Goal: Task Accomplishment & Management: Manage account settings

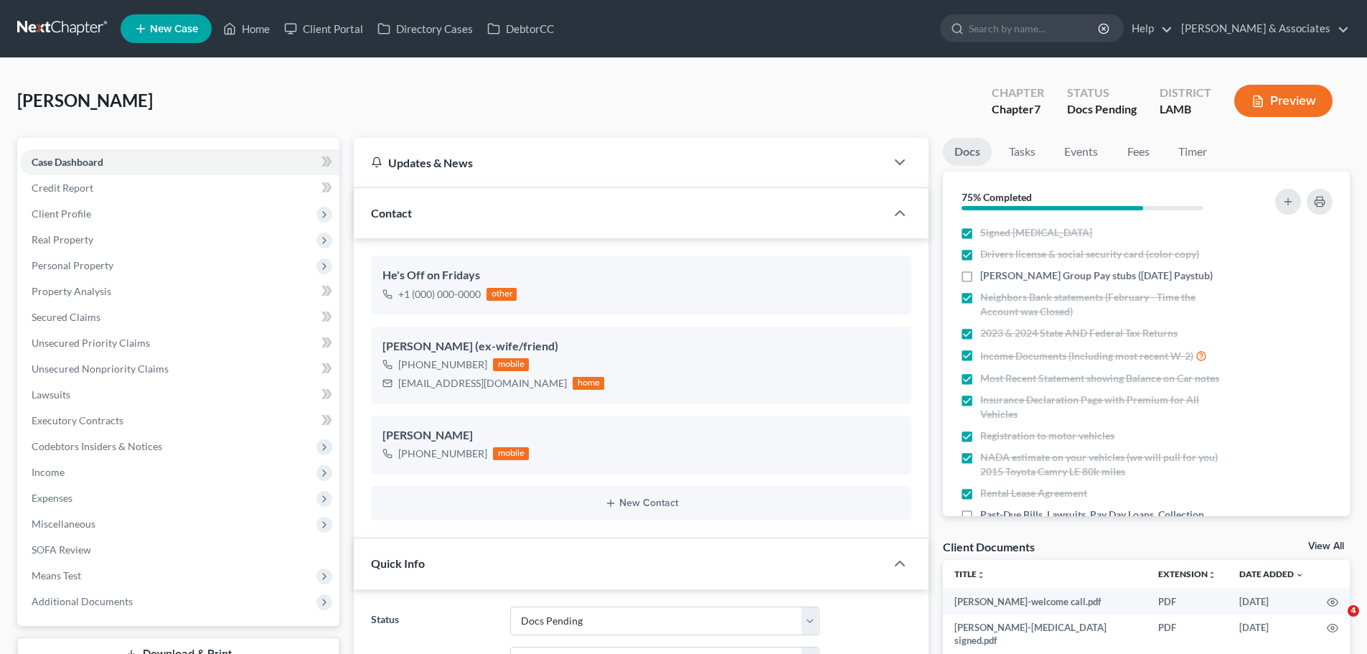
select select "6"
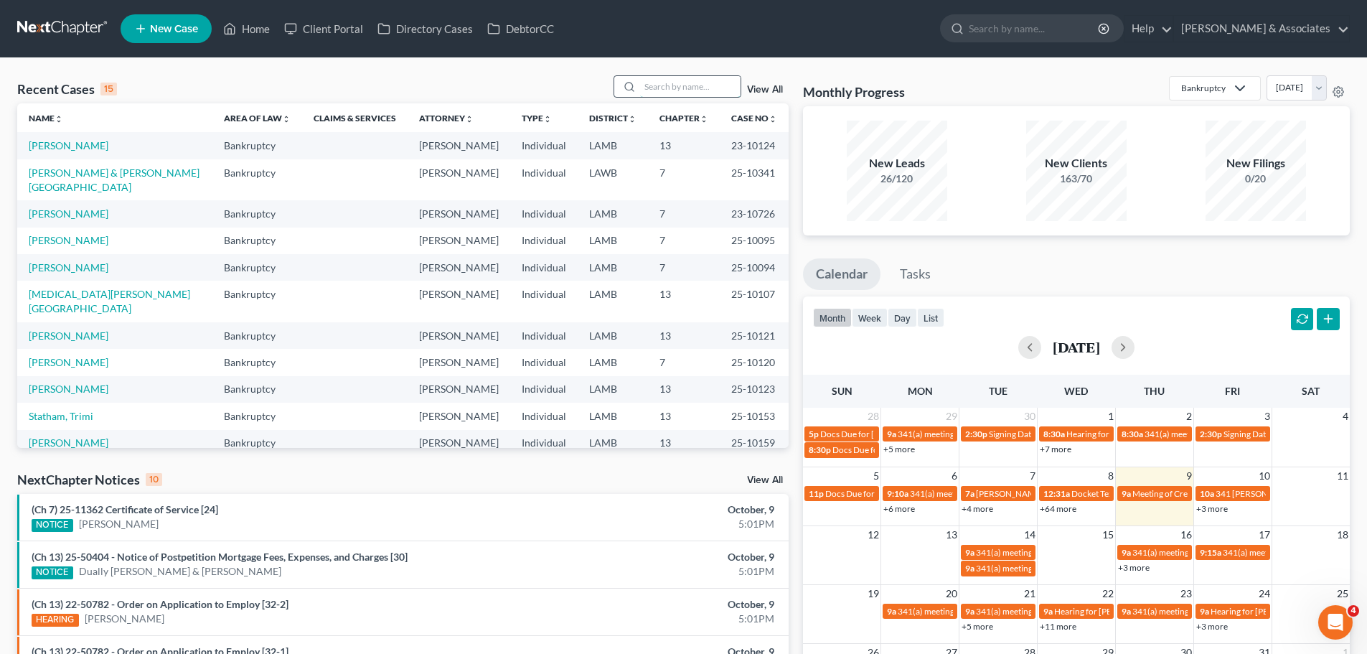
click at [661, 89] on input "search" at bounding box center [690, 86] width 100 height 21
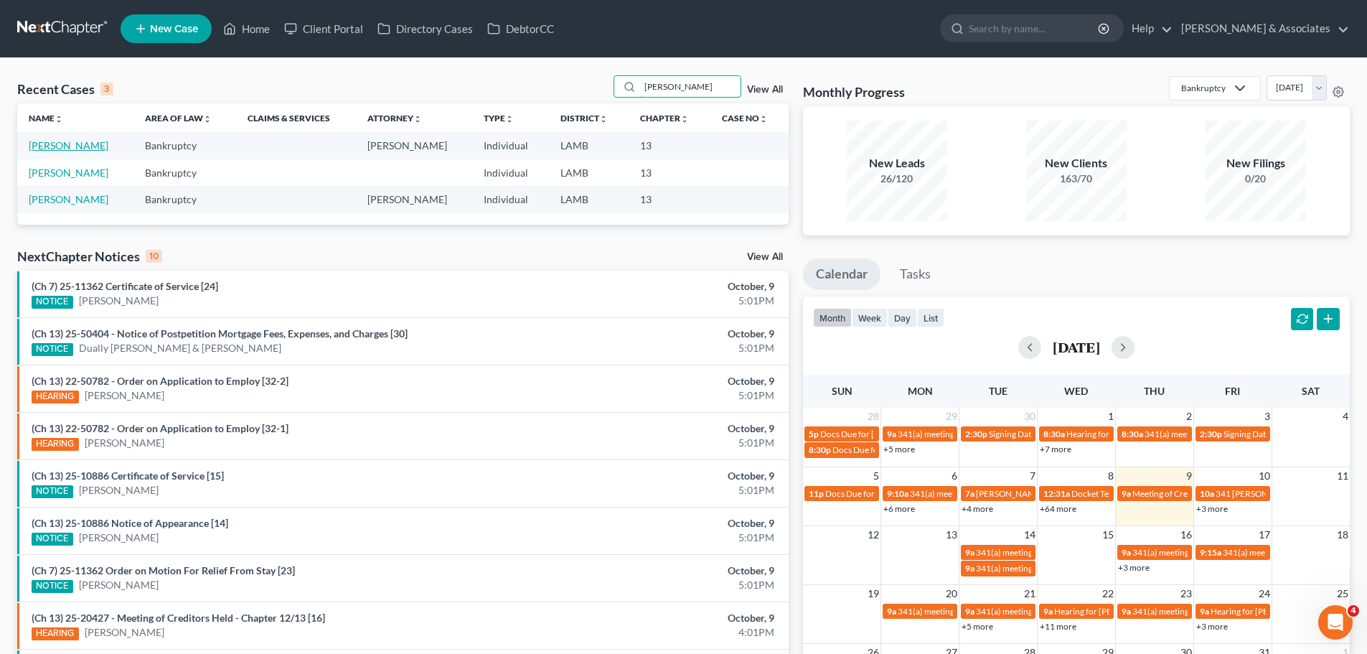
type input "gibbs"
click at [90, 142] on link "[PERSON_NAME]" at bounding box center [69, 145] width 80 height 12
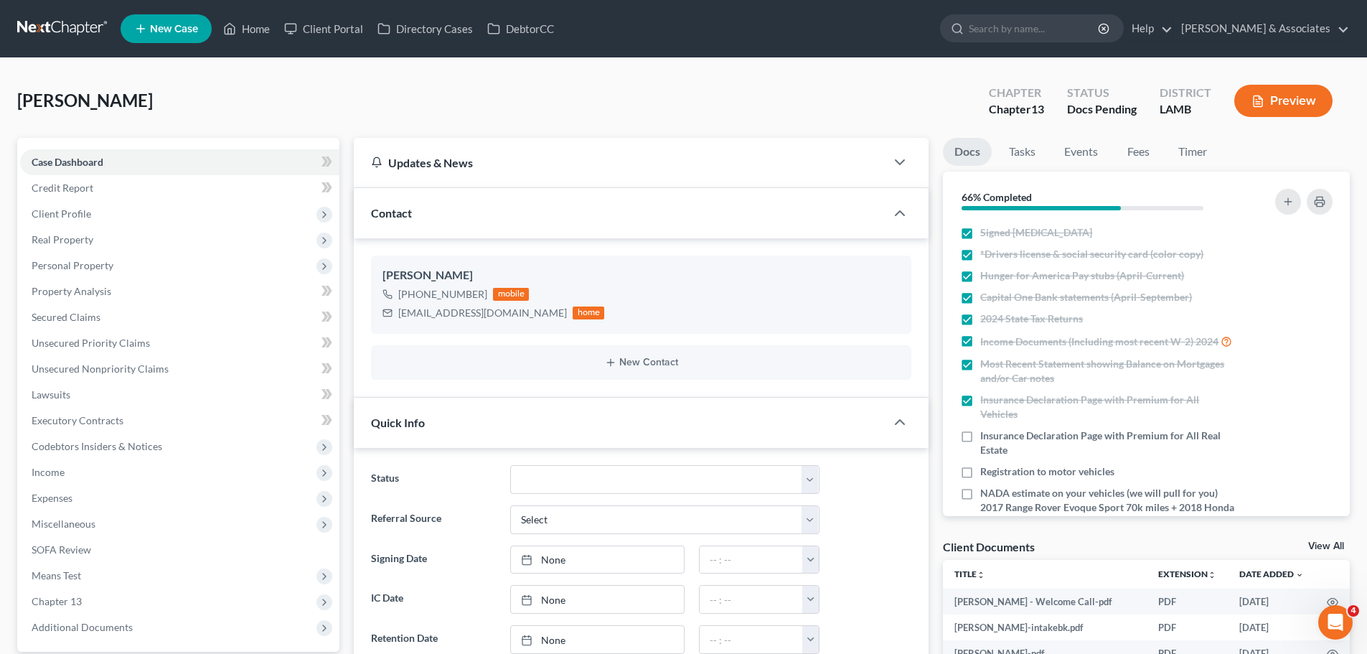
scroll to position [435, 0]
click at [77, 260] on span "Personal Property" at bounding box center [73, 265] width 82 height 12
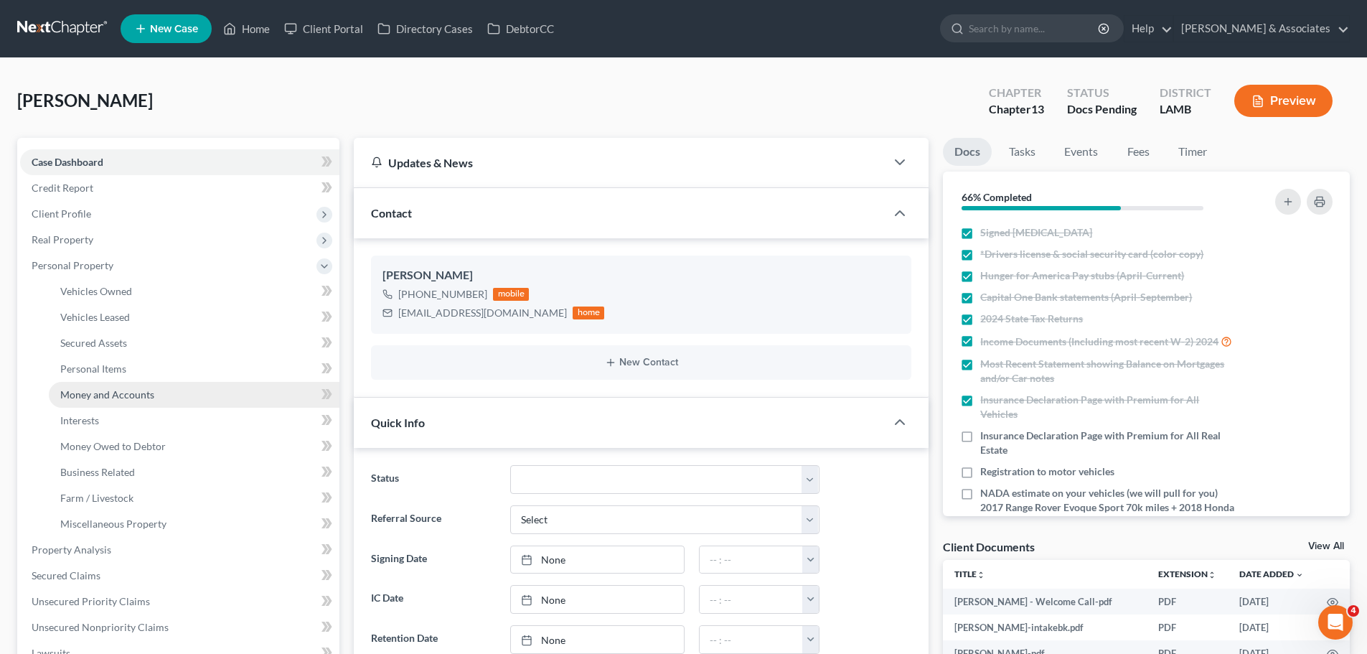
click at [125, 402] on link "Money and Accounts" at bounding box center [194, 395] width 291 height 26
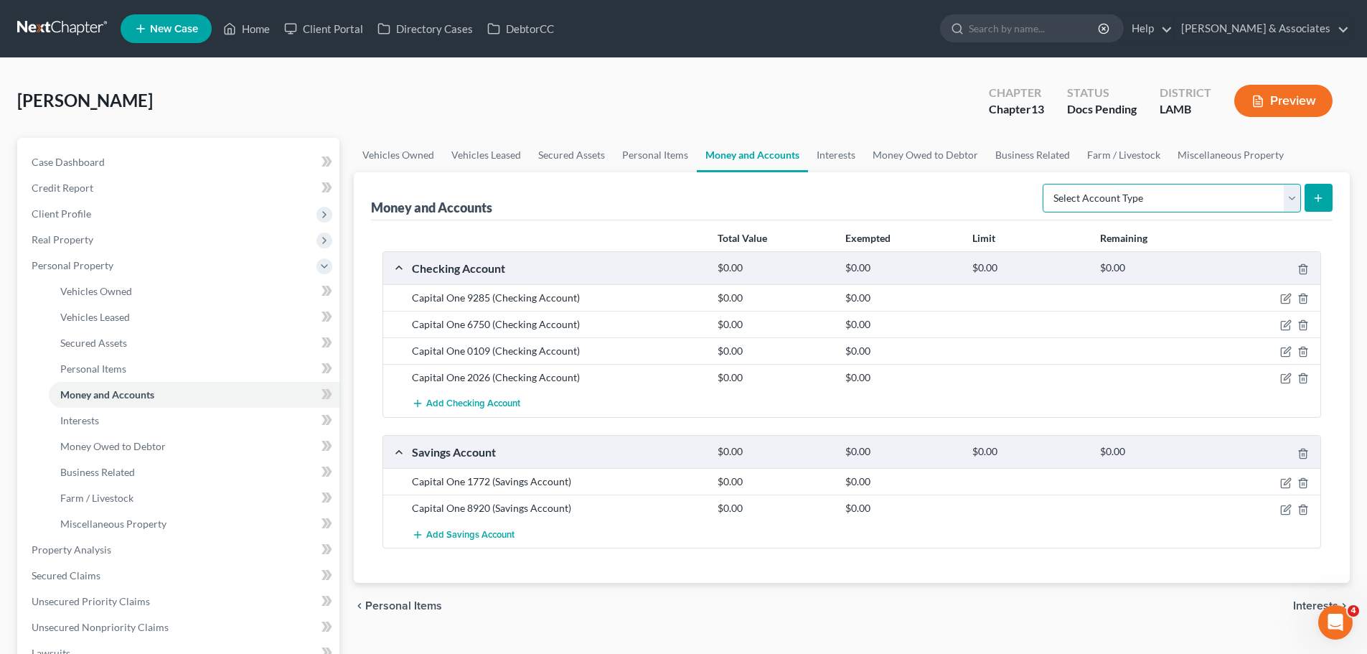
click at [1178, 199] on select "Select Account Type Brokerage Cash on Hand Certificates of Deposit Checking Acc…" at bounding box center [1171, 198] width 258 height 29
select select "other"
click at [1045, 184] on select "Select Account Type Brokerage Cash on Hand Certificates of Deposit Checking Acc…" at bounding box center [1171, 198] width 258 height 29
click at [1314, 209] on button "submit" at bounding box center [1318, 198] width 28 height 28
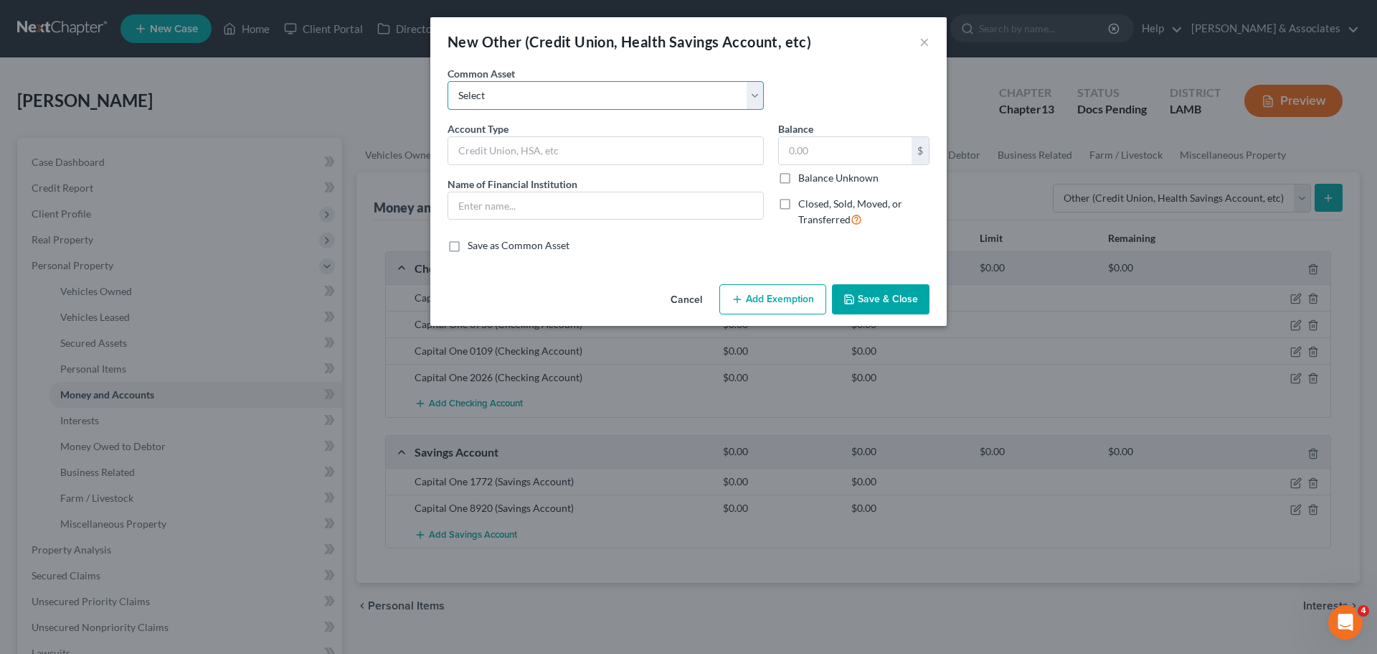
click at [573, 92] on select "Select Online Financial Platform Online Financial Platform Online Financial Pla…" at bounding box center [606, 95] width 316 height 29
select select "9"
click at [448, 81] on select "Select Online Financial Platform Online Financial Platform Online Financial Pla…" at bounding box center [606, 95] width 316 height 29
type input "Online Financial Platform - Cash App"
type input "Cash App"
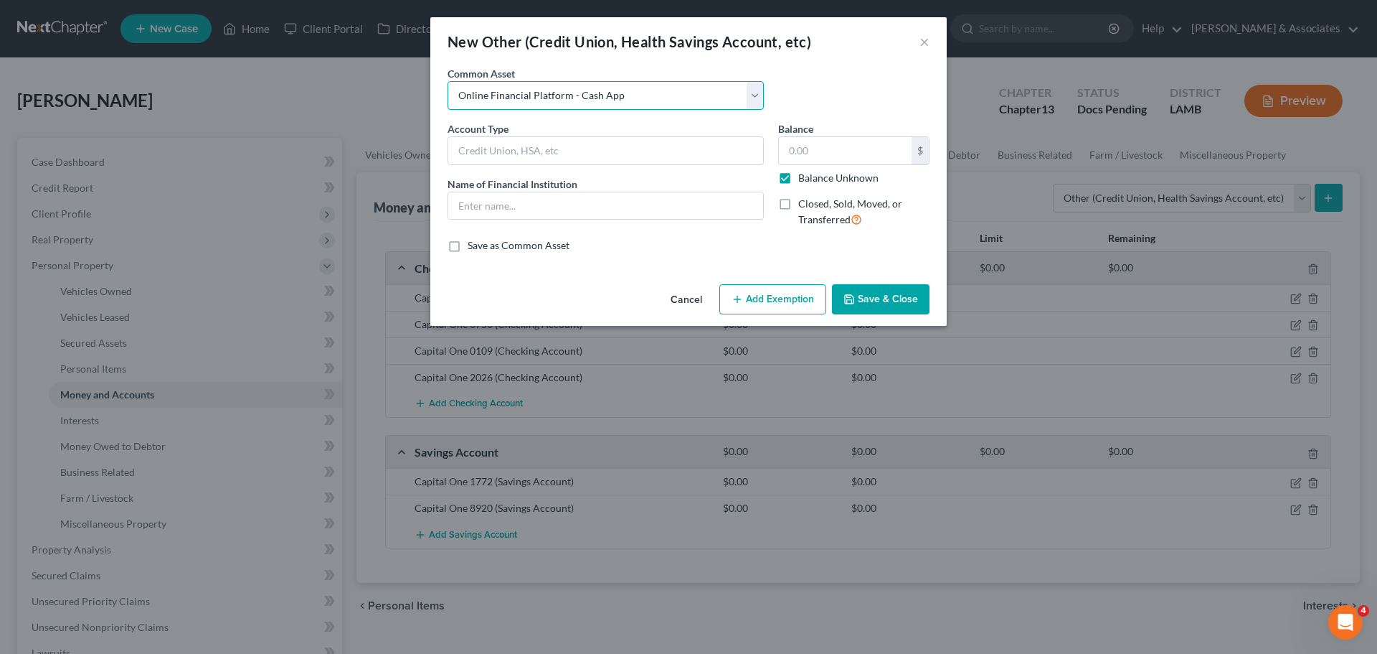
type input "0.00"
checkbox input "true"
click at [879, 291] on button "Save & Close" at bounding box center [881, 299] width 98 height 30
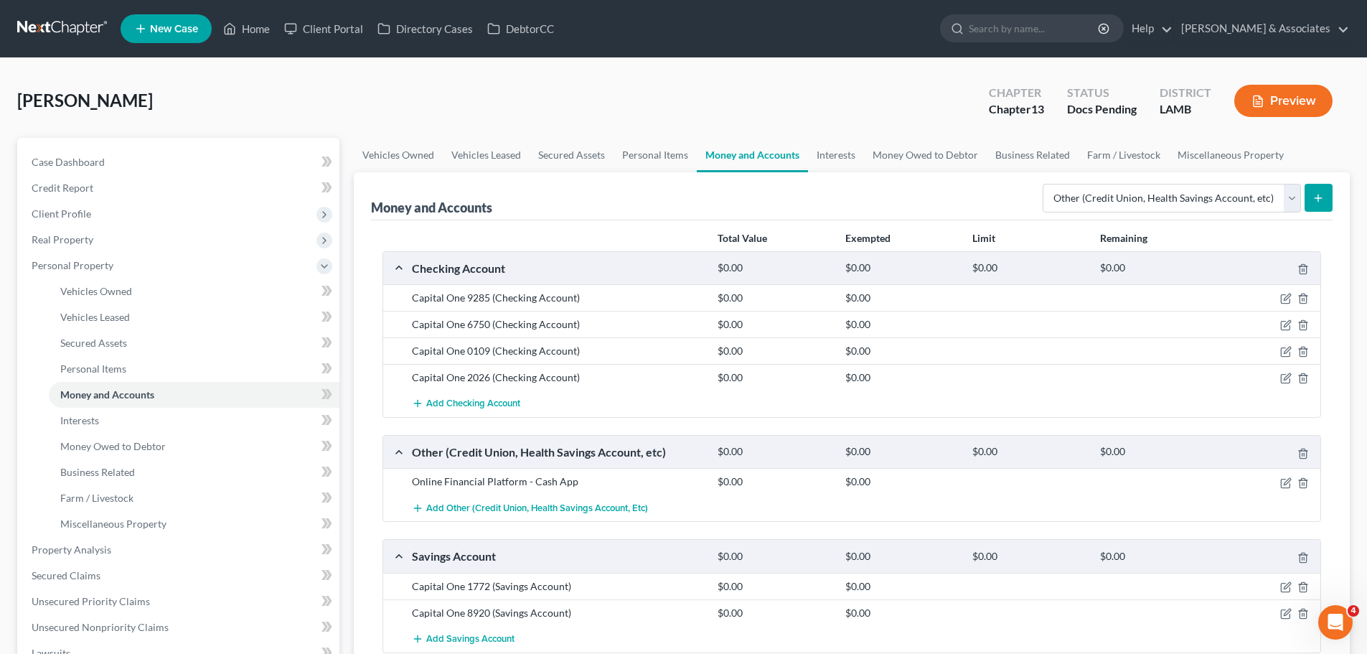
click at [220, 116] on div "Gibbs-Stepter, Jasmine Upgraded Chapter Chapter 13 Status Docs Pending District…" at bounding box center [683, 106] width 1332 height 62
click at [1141, 207] on select "Select Account Type Brokerage Cash on Hand Certificates of Deposit Checking Acc…" at bounding box center [1171, 198] width 258 height 29
select select "savings"
click at [1045, 184] on select "Select Account Type Brokerage Cash on Hand Certificates of Deposit Checking Acc…" at bounding box center [1171, 198] width 258 height 29
click at [1314, 184] on button "submit" at bounding box center [1318, 198] width 28 height 28
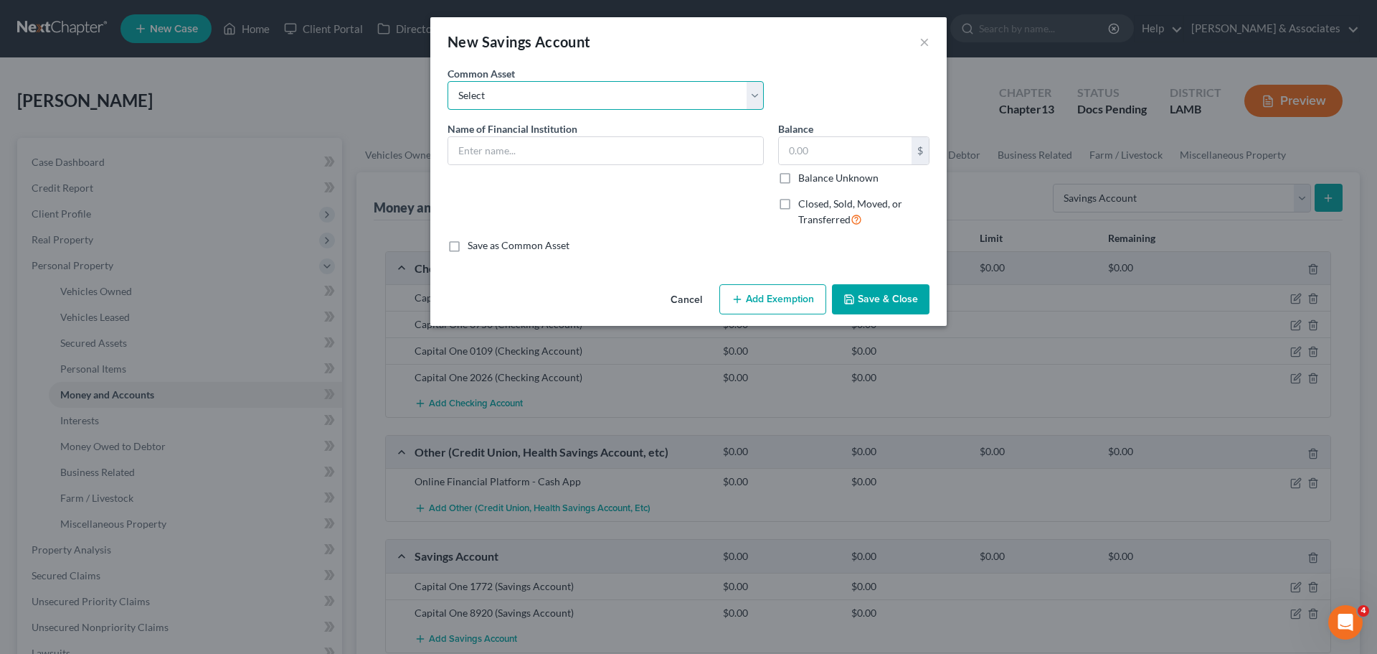
click at [636, 96] on select "Select Essential Federal Credit Union LA Federal Credit Union Regions Bank Chas…" at bounding box center [606, 95] width 316 height 29
select select "11"
click at [448, 81] on select "Select Essential Federal Credit Union LA Federal Credit Union Regions Bank Chas…" at bounding box center [606, 95] width 316 height 29
type input "Essential FCU"
type input "0"
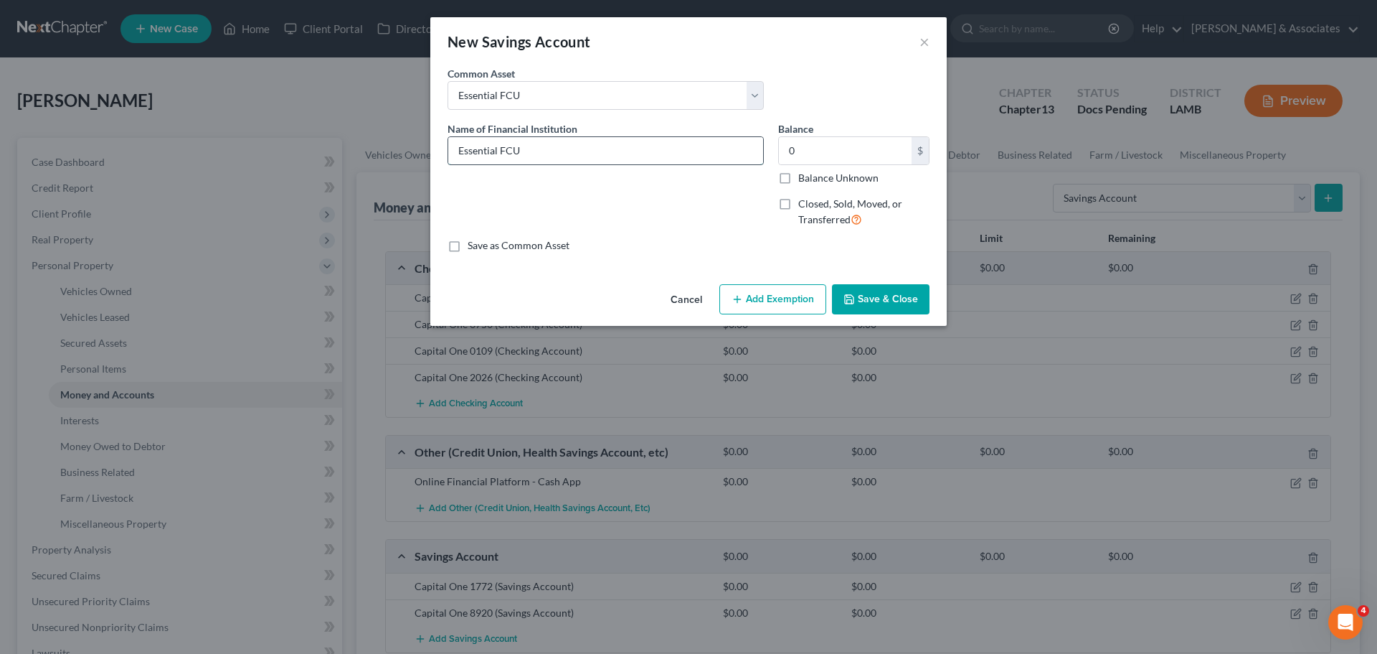
click at [601, 150] on input "Essential FCU" at bounding box center [605, 150] width 315 height 27
type input "Essential FCU 201-1"
click at [894, 304] on button "Save & Close" at bounding box center [881, 299] width 98 height 30
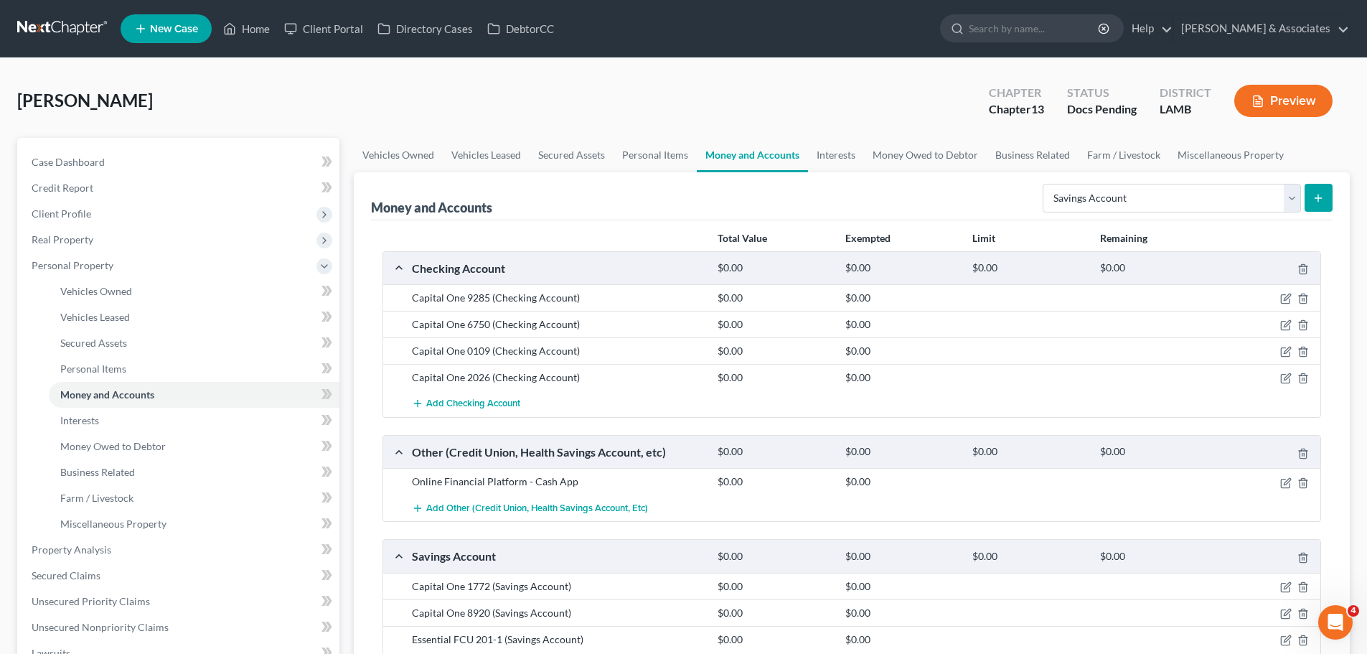
click at [236, 99] on div "Gibbs-Stepter, Jasmine Upgraded Chapter Chapter 13 Status Docs Pending District…" at bounding box center [683, 106] width 1332 height 62
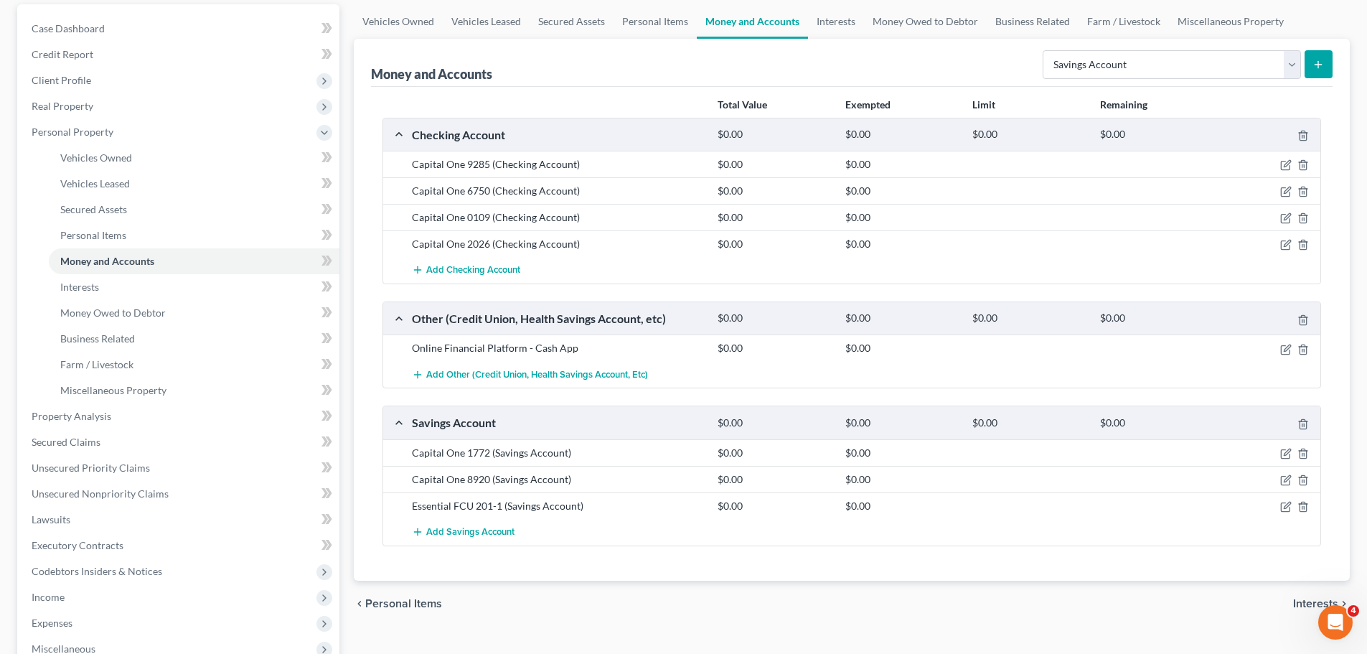
scroll to position [143, 0]
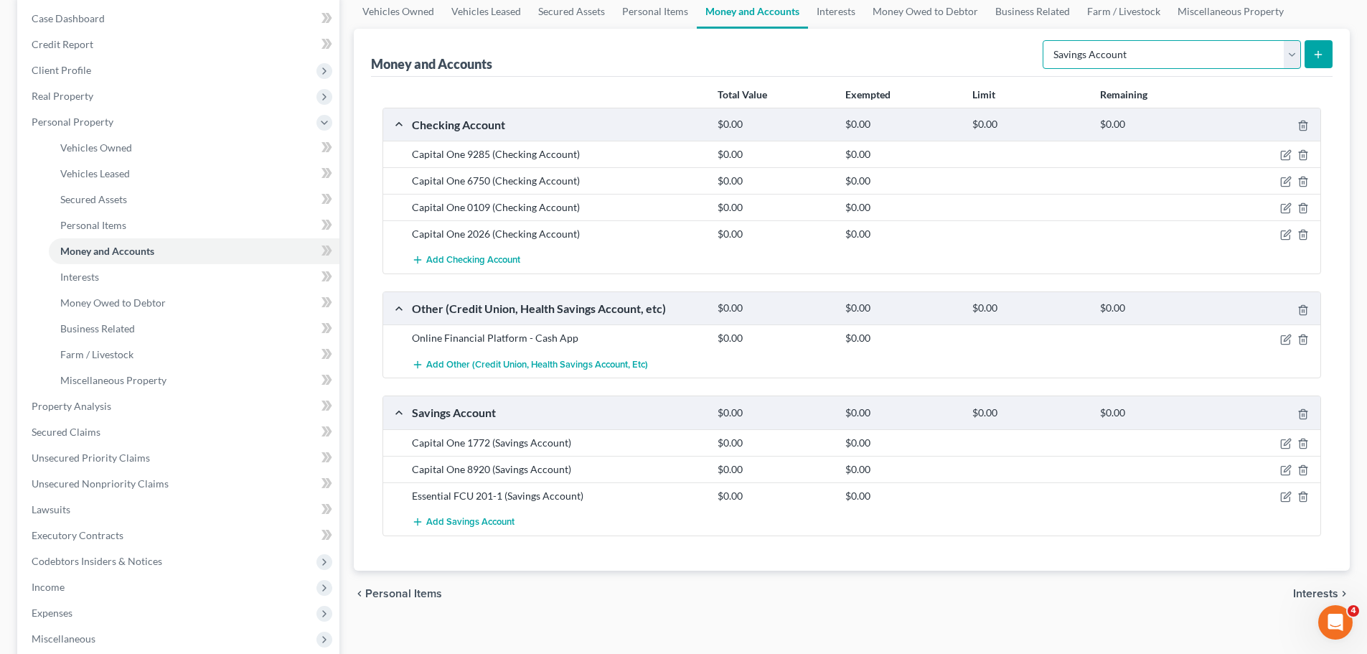
click at [1083, 65] on select "Select Account Type Brokerage Cash on Hand Certificates of Deposit Checking Acc…" at bounding box center [1171, 54] width 258 height 29
select select "checking"
click at [1045, 40] on select "Select Account Type Brokerage Cash on Hand Certificates of Deposit Checking Acc…" at bounding box center [1171, 54] width 258 height 29
click at [1312, 55] on icon "submit" at bounding box center [1317, 54] width 11 height 11
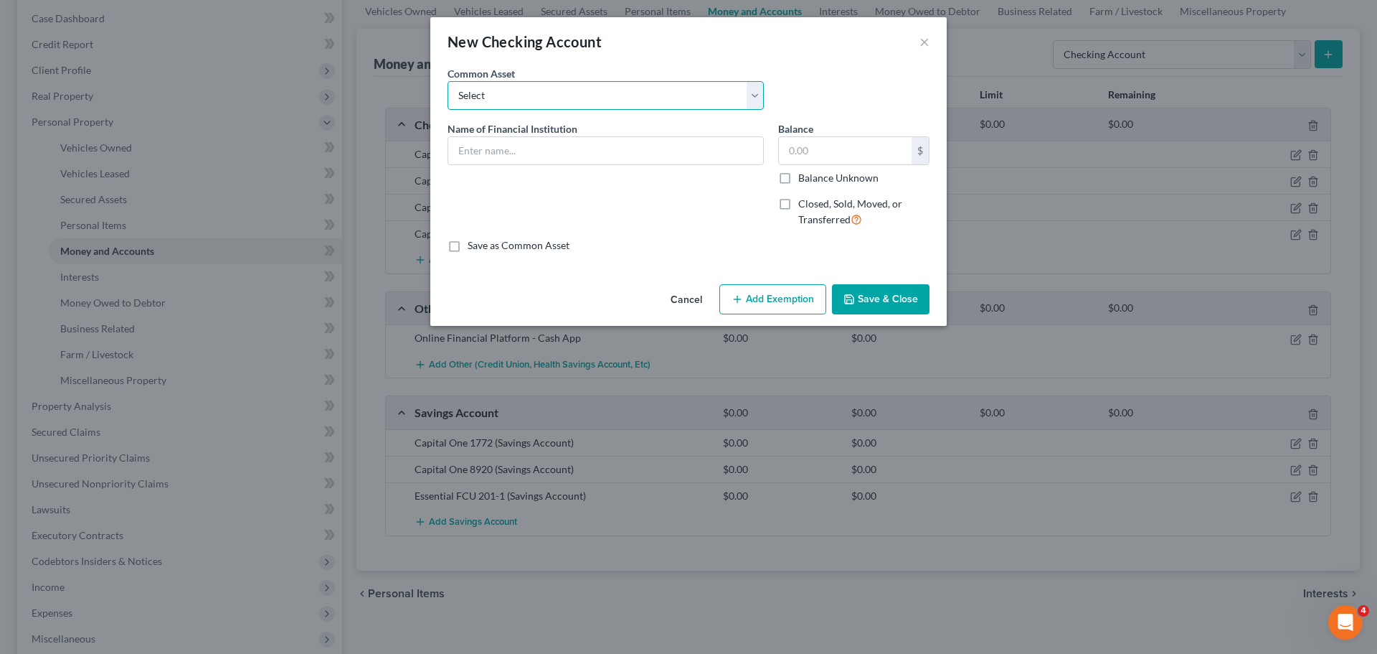
click at [599, 95] on select "Select Essential Federal Credit Union USAA Federal Savings Bank Neighbors Feder…" at bounding box center [606, 95] width 316 height 29
select select "24"
click at [448, 81] on select "Select Essential Federal Credit Union USAA Federal Savings Bank Neighbors Feder…" at bounding box center [606, 95] width 316 height 29
type input "Essential Federal Credit Union"
type input "0.00"
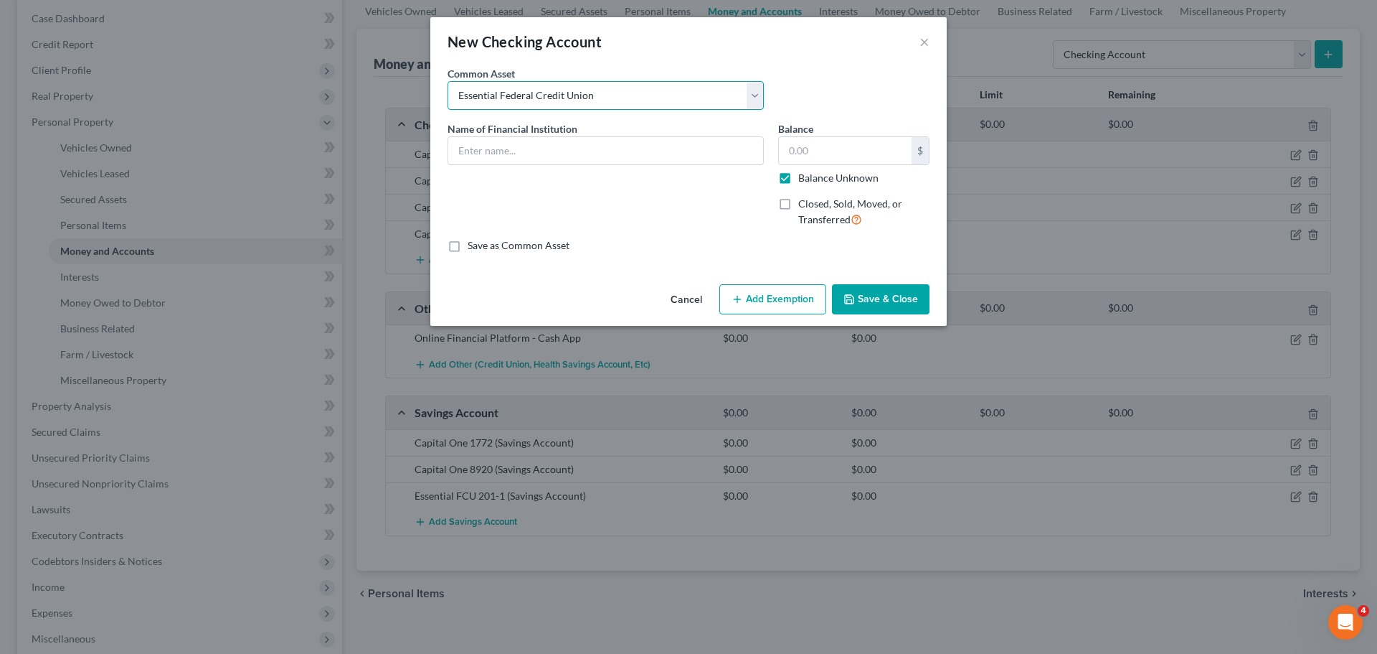
checkbox input "true"
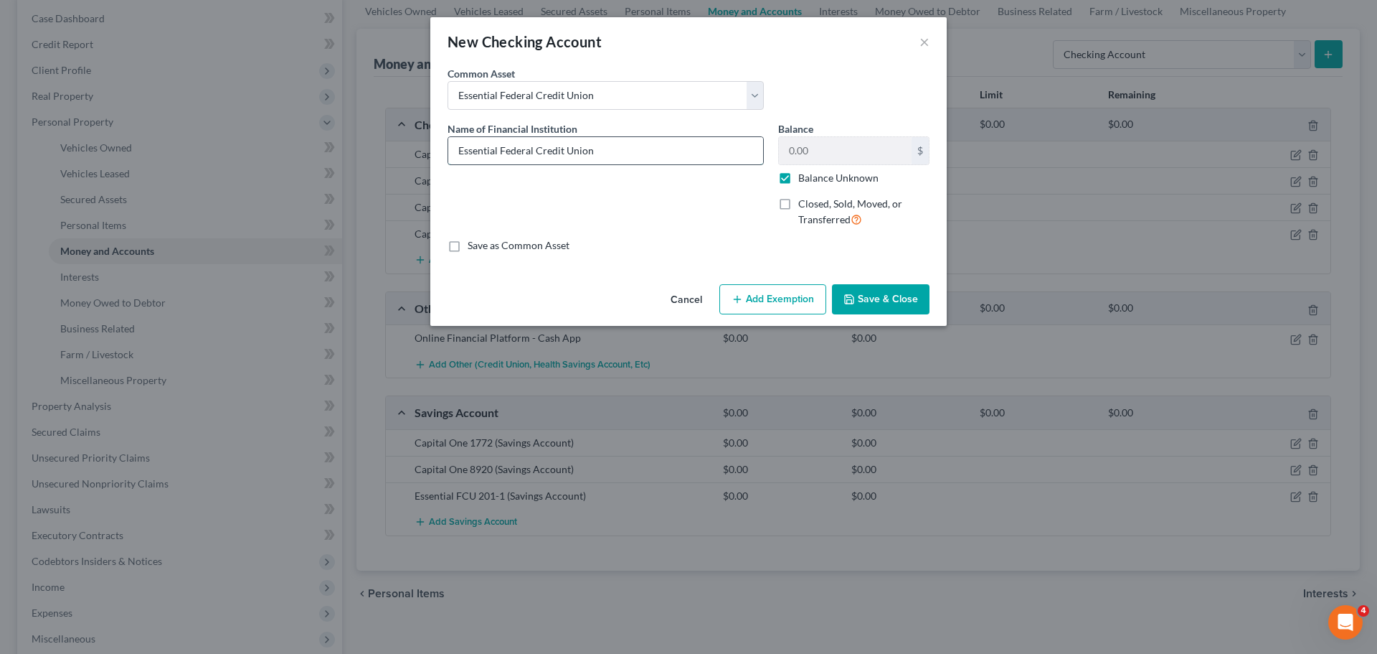
click at [653, 141] on input "Essential Federal Credit Union" at bounding box center [605, 150] width 315 height 27
type input "Essential Federal Credit Union 201-2"
click at [849, 305] on icon "button" at bounding box center [849, 298] width 11 height 11
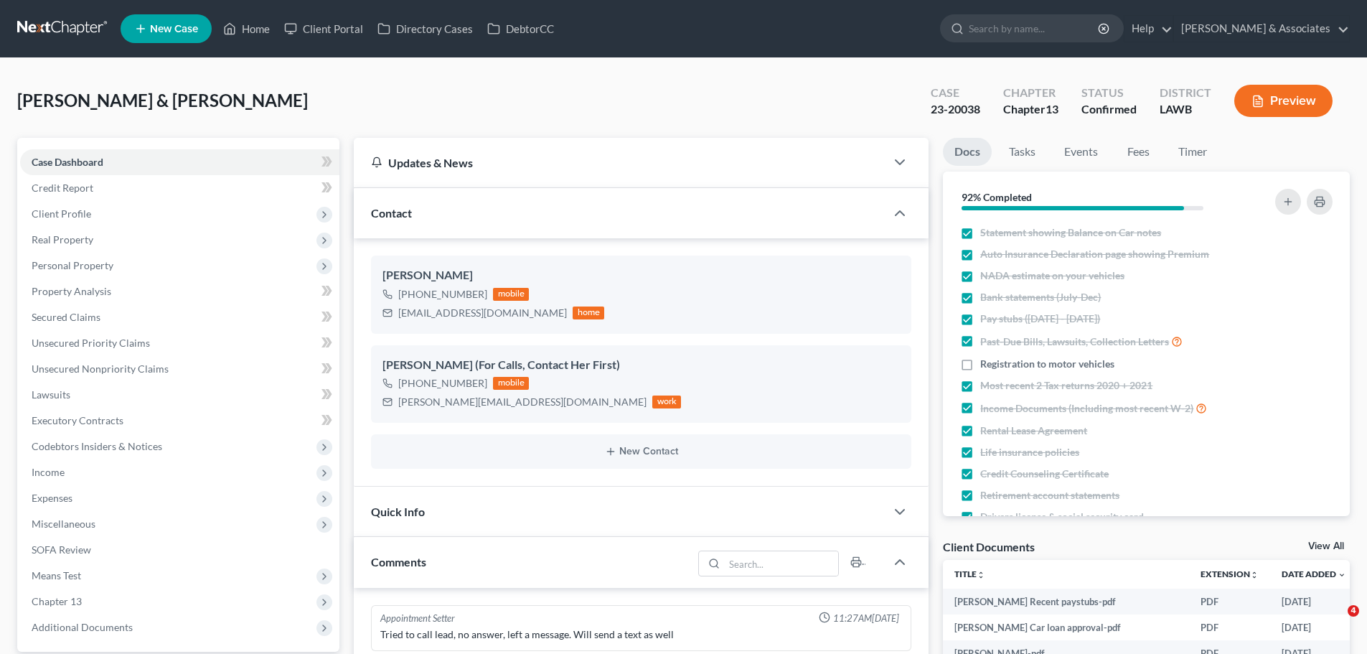
select select "0"
click at [84, 28] on link at bounding box center [63, 29] width 92 height 26
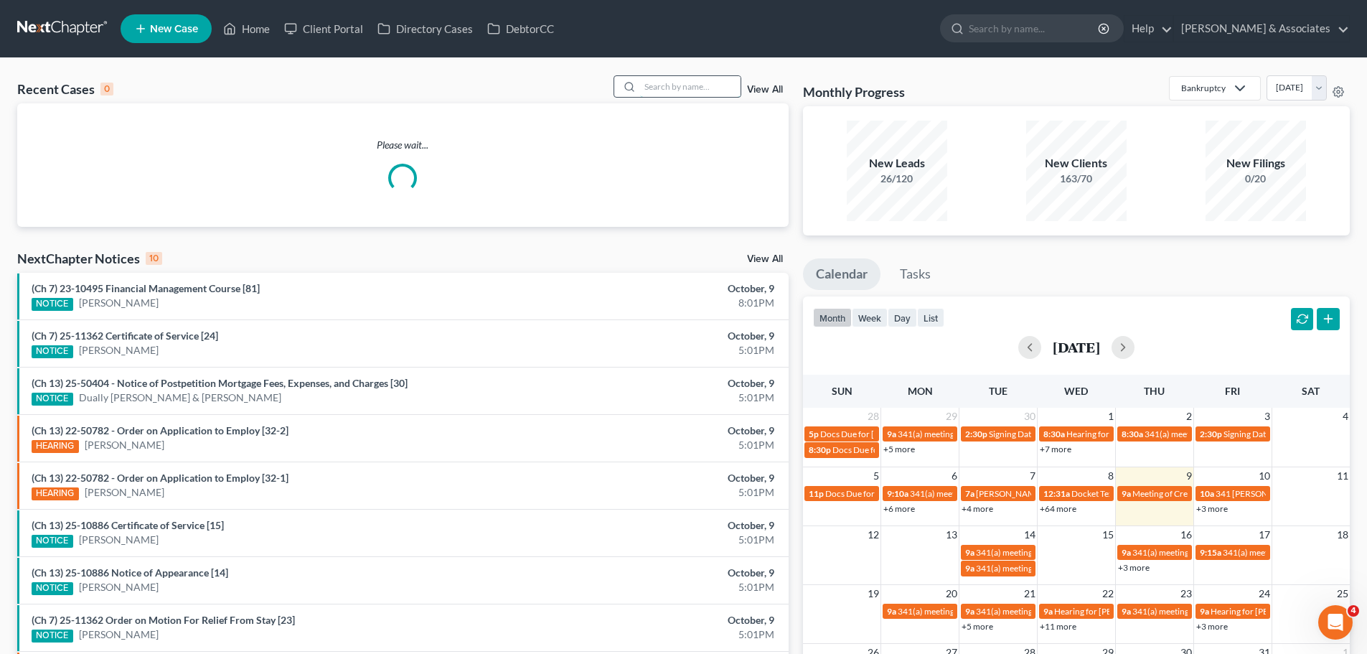
click at [687, 85] on input "search" at bounding box center [690, 86] width 100 height 21
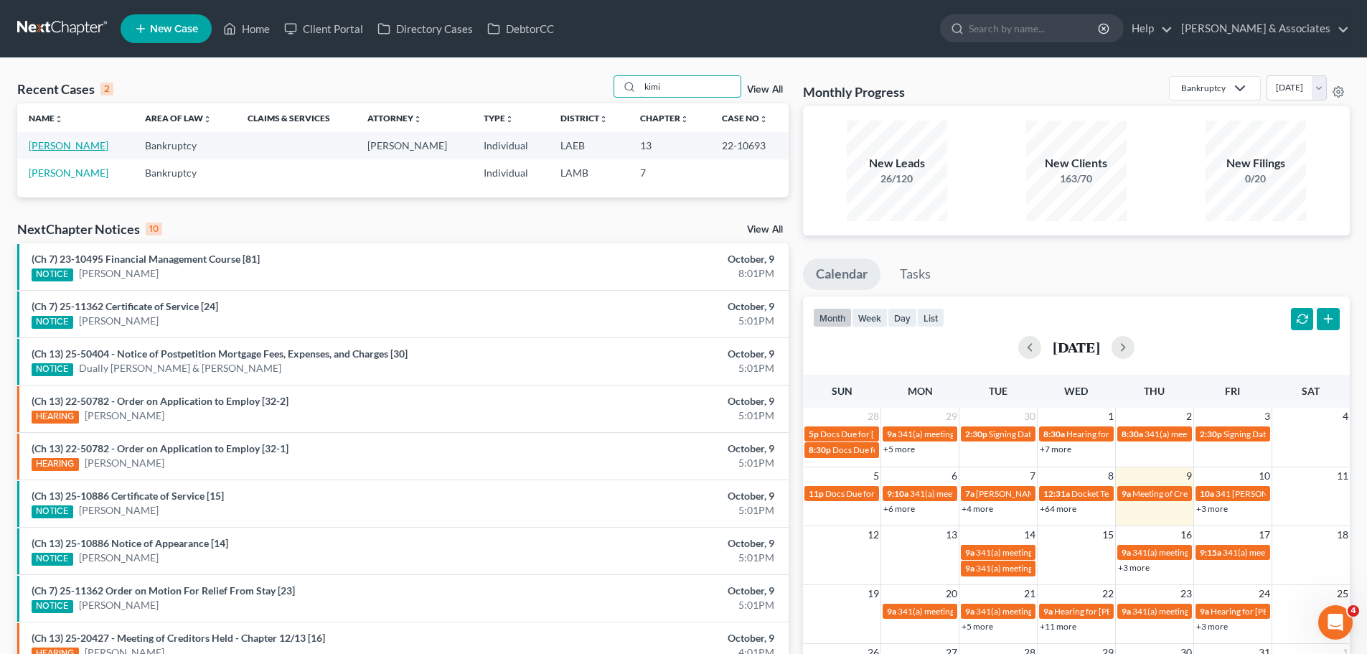
type input "kimi"
click at [77, 147] on link "[PERSON_NAME]" at bounding box center [69, 145] width 80 height 12
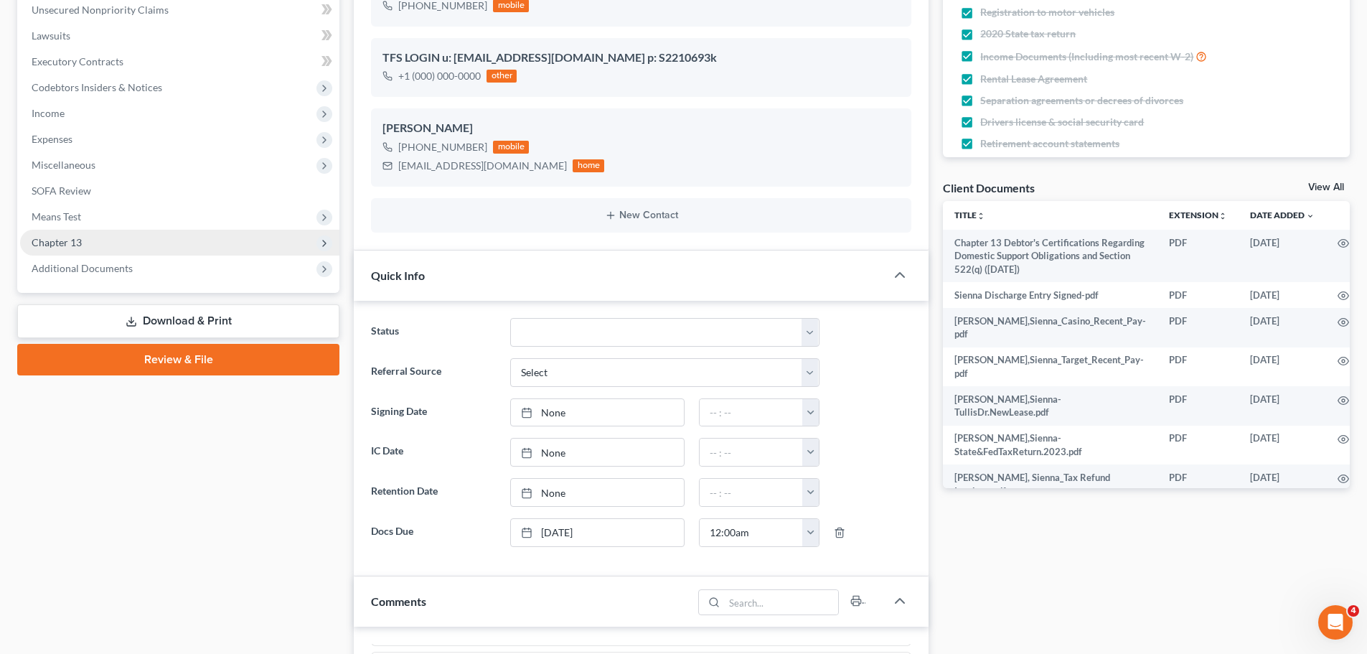
scroll to position [2512, 0]
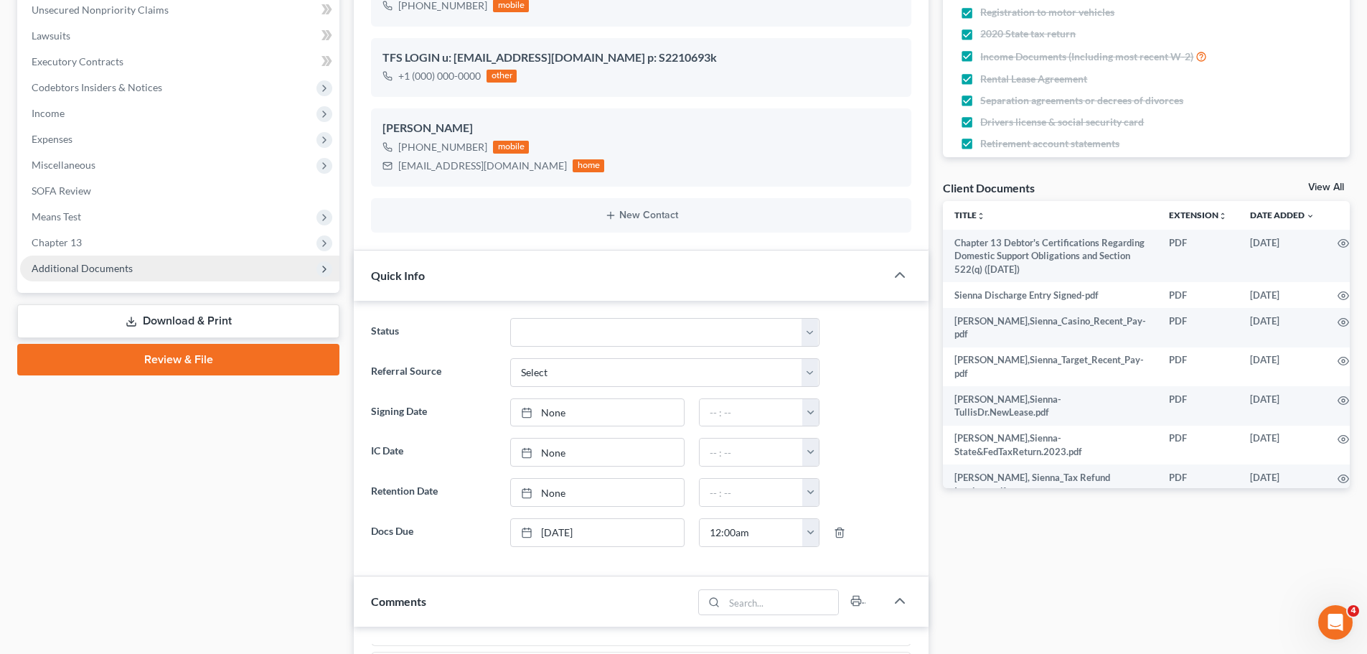
click at [103, 271] on span "Additional Documents" at bounding box center [82, 268] width 101 height 12
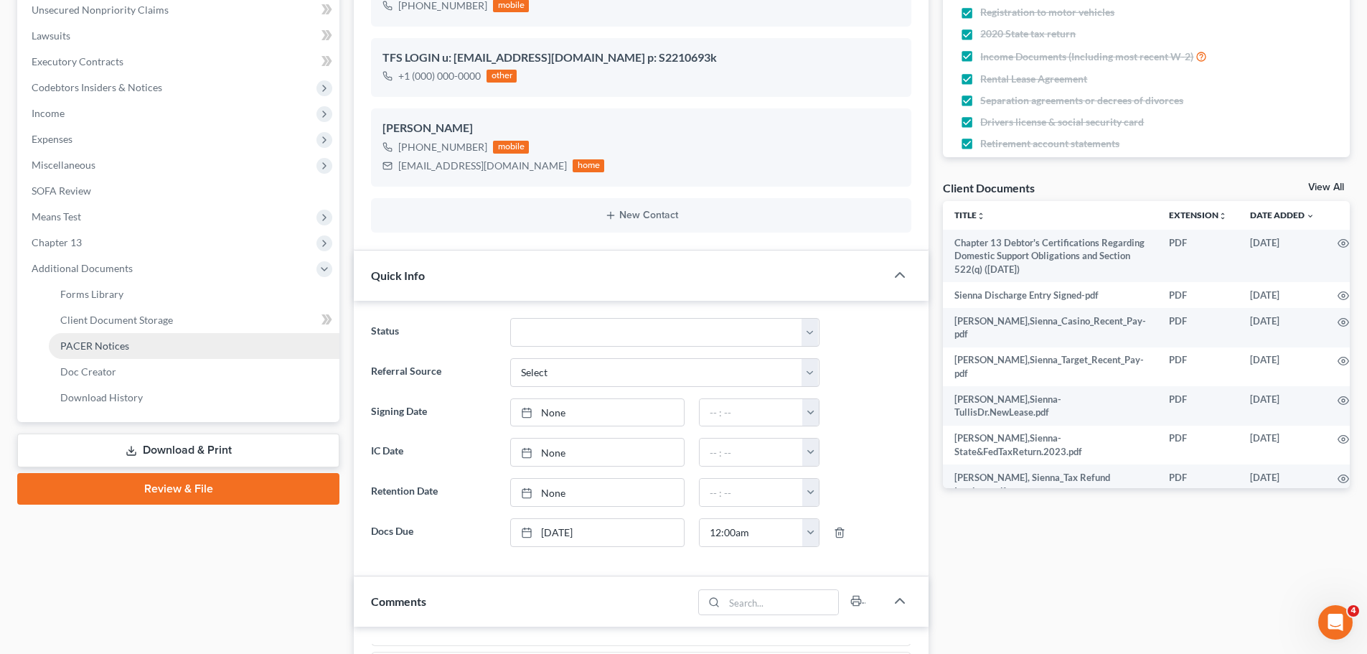
click at [143, 349] on link "PACER Notices" at bounding box center [194, 346] width 291 height 26
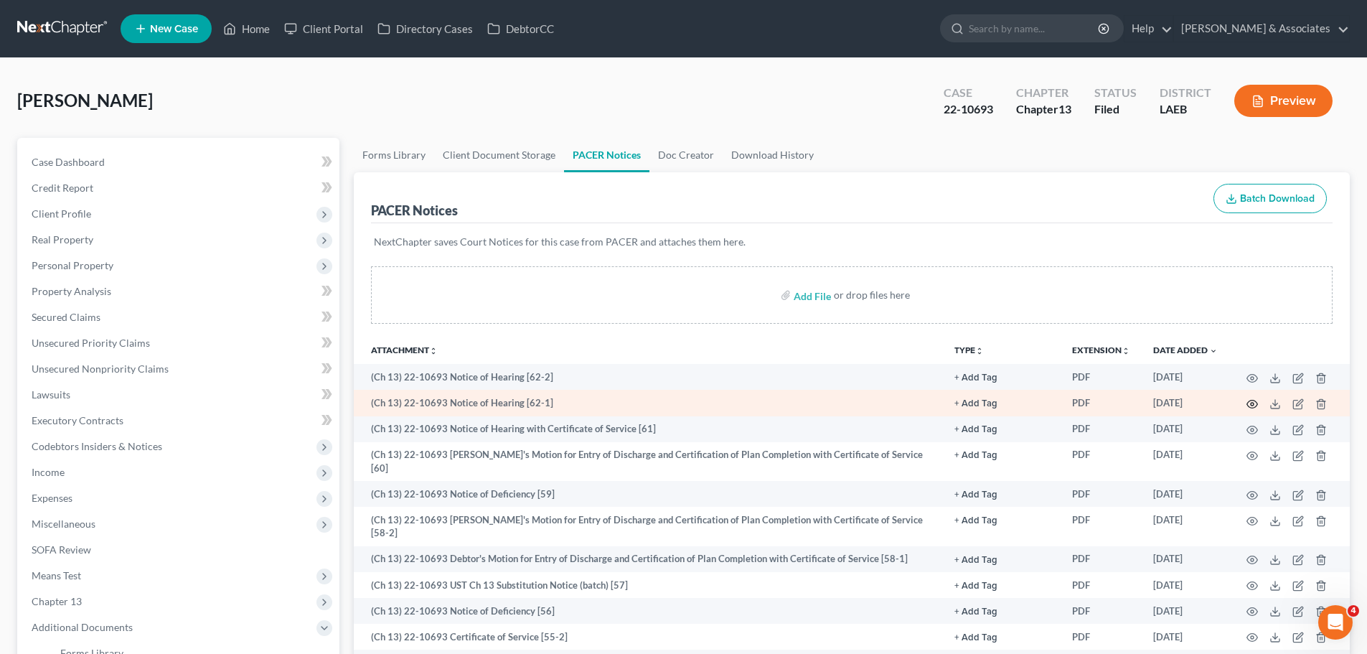
click at [1253, 405] on circle "button" at bounding box center [1251, 403] width 3 height 3
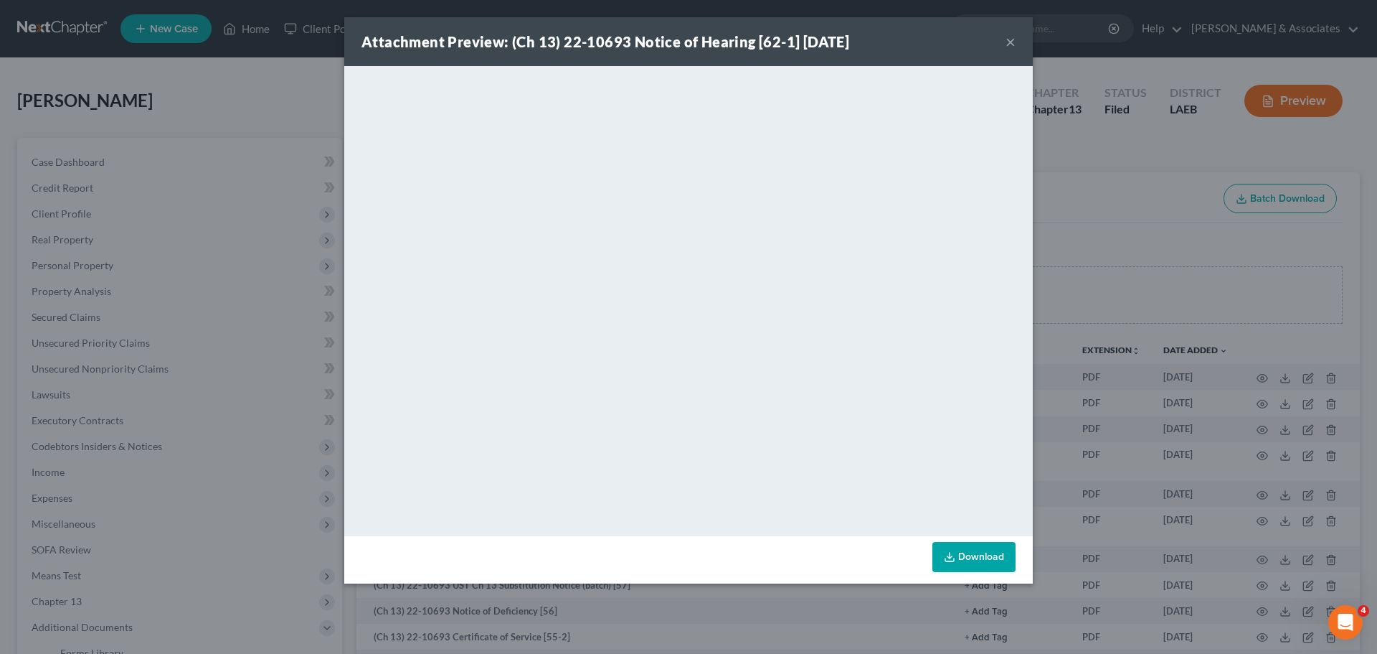
click at [1010, 45] on button "×" at bounding box center [1011, 41] width 10 height 17
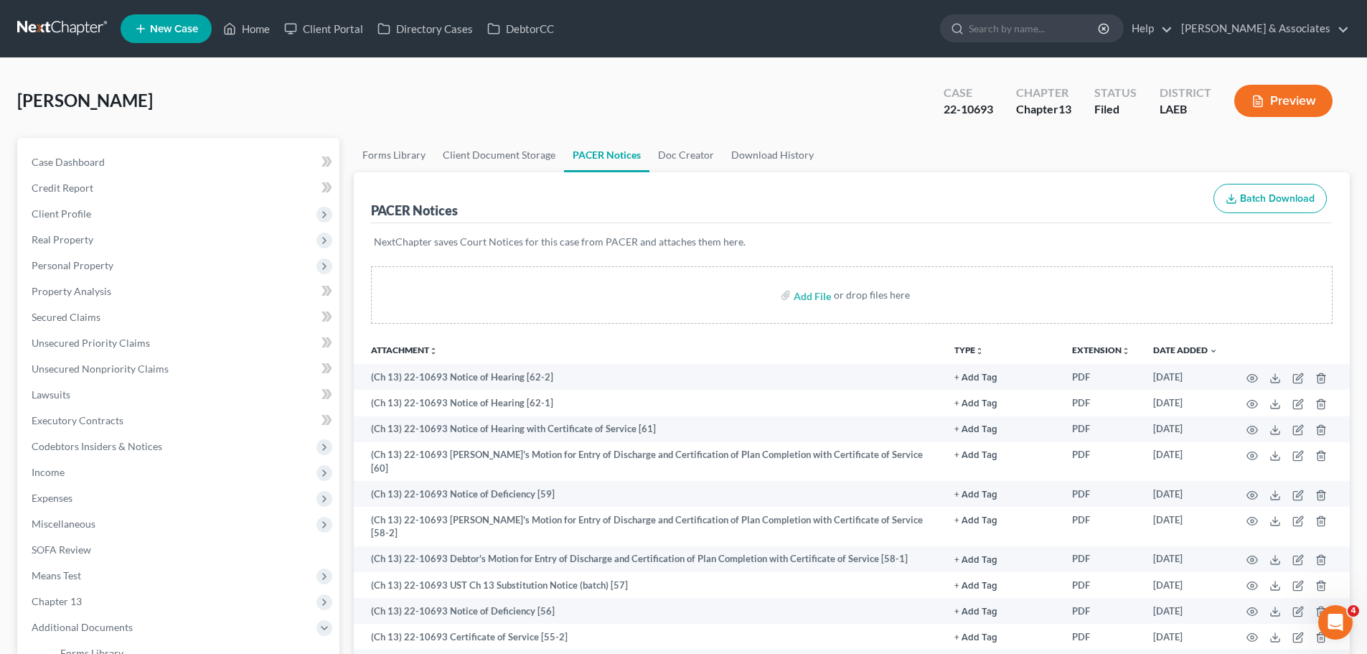
click at [57, 37] on link at bounding box center [63, 29] width 92 height 26
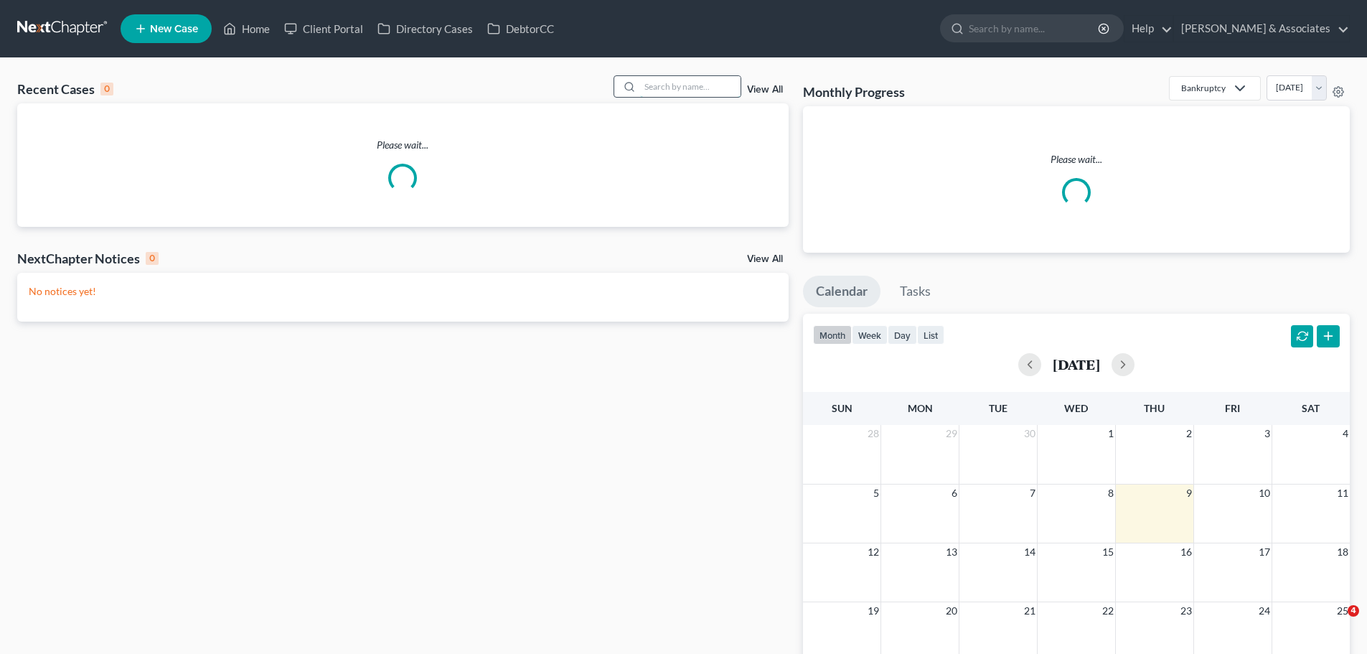
click at [692, 86] on input "search" at bounding box center [690, 86] width 100 height 21
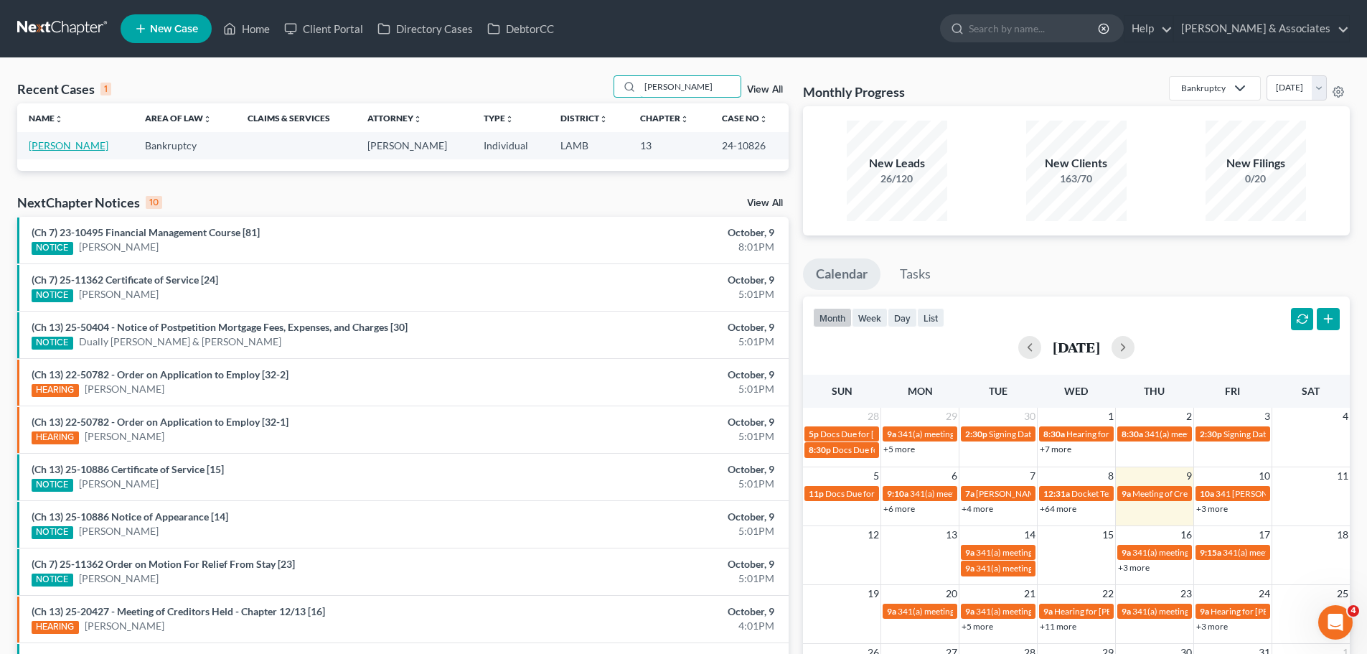
type input "[PERSON_NAME]"
click at [71, 144] on link "[PERSON_NAME]" at bounding box center [69, 145] width 80 height 12
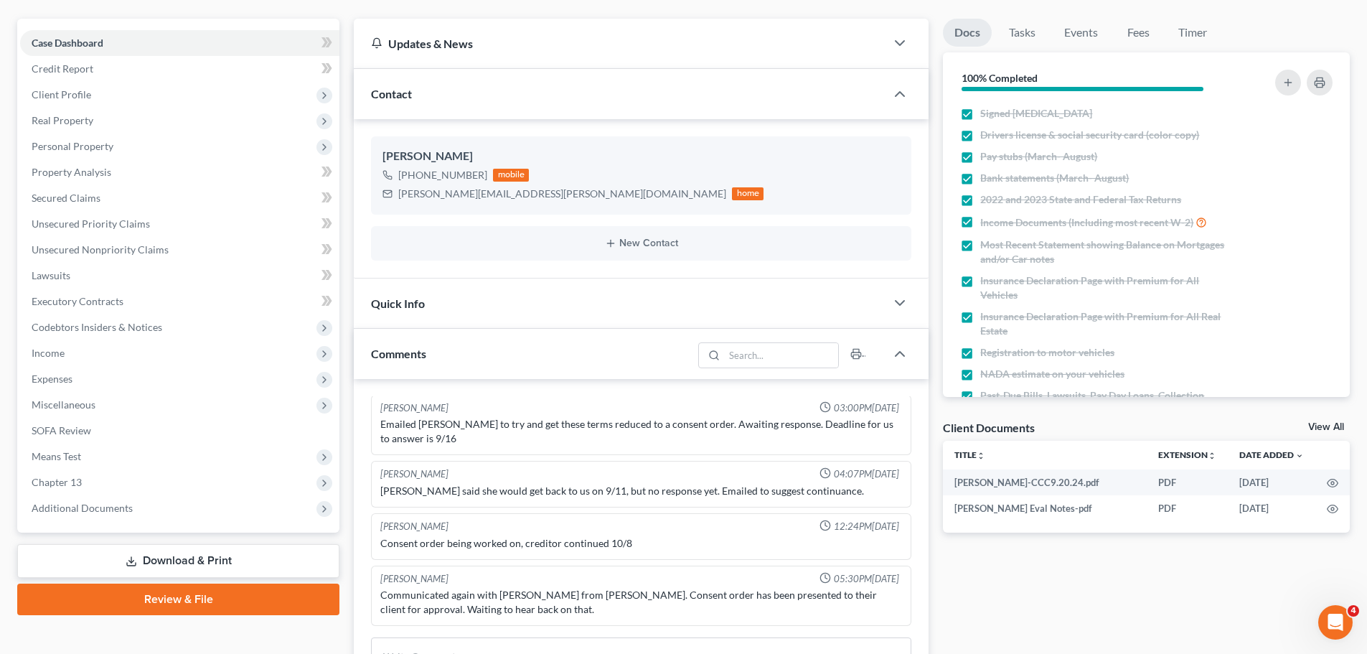
scroll to position [215, 0]
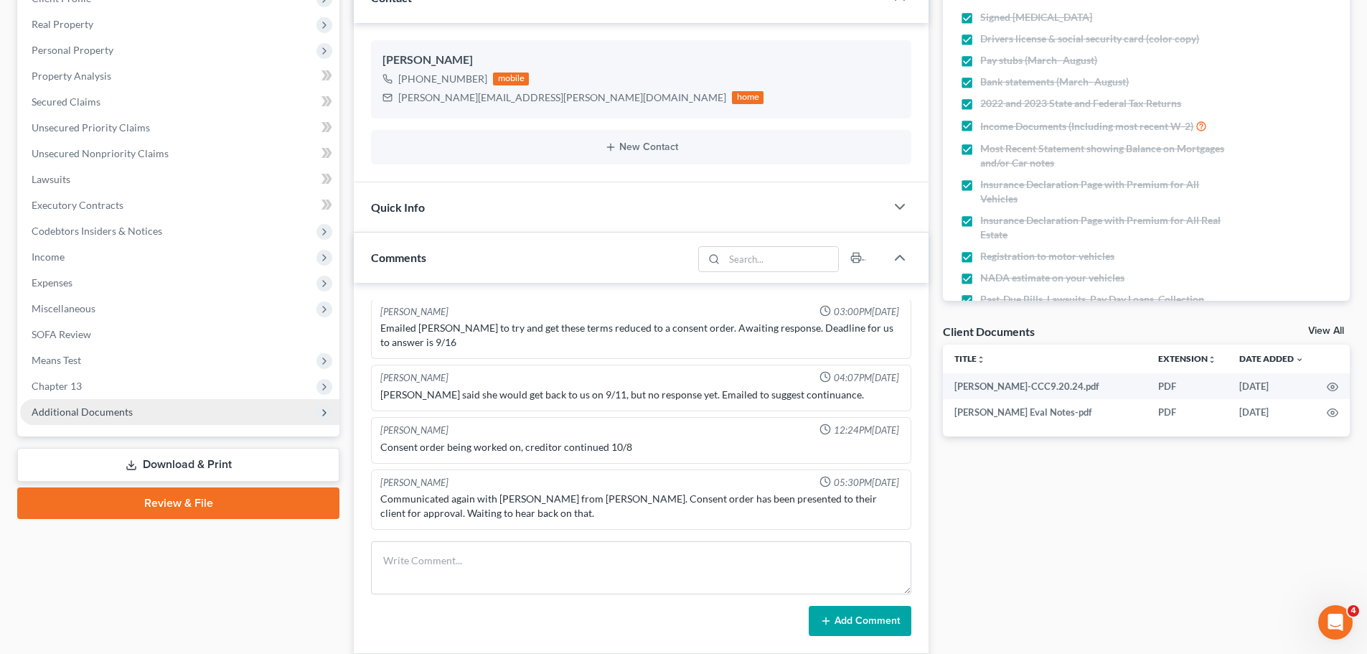
click at [116, 407] on span "Additional Documents" at bounding box center [82, 411] width 101 height 12
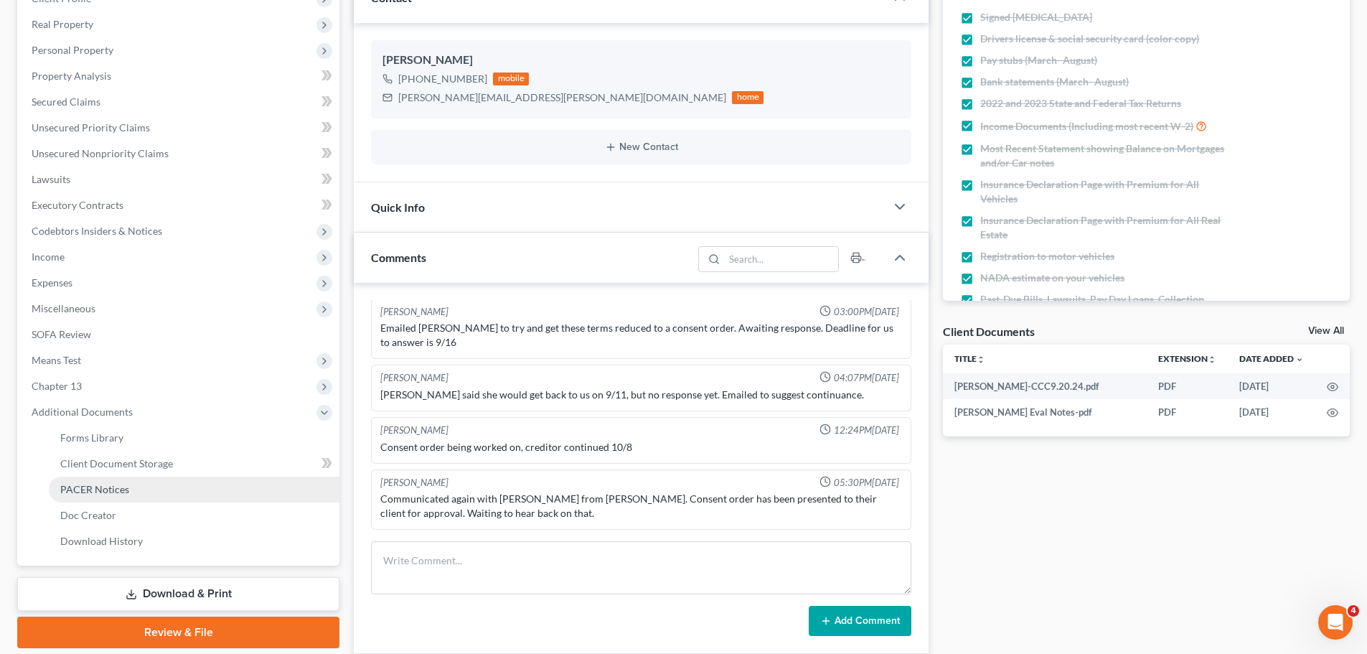
click at [124, 492] on span "PACER Notices" at bounding box center [94, 489] width 69 height 12
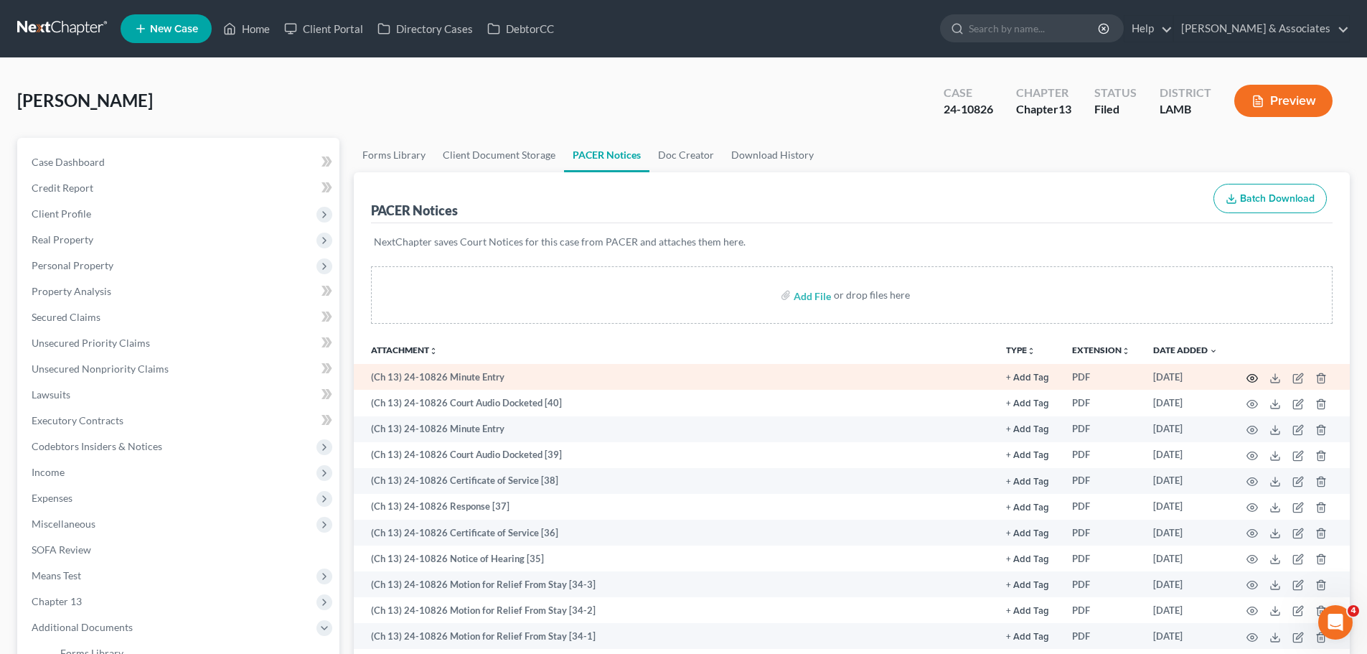
click at [1250, 374] on icon "button" at bounding box center [1252, 378] width 11 height 8
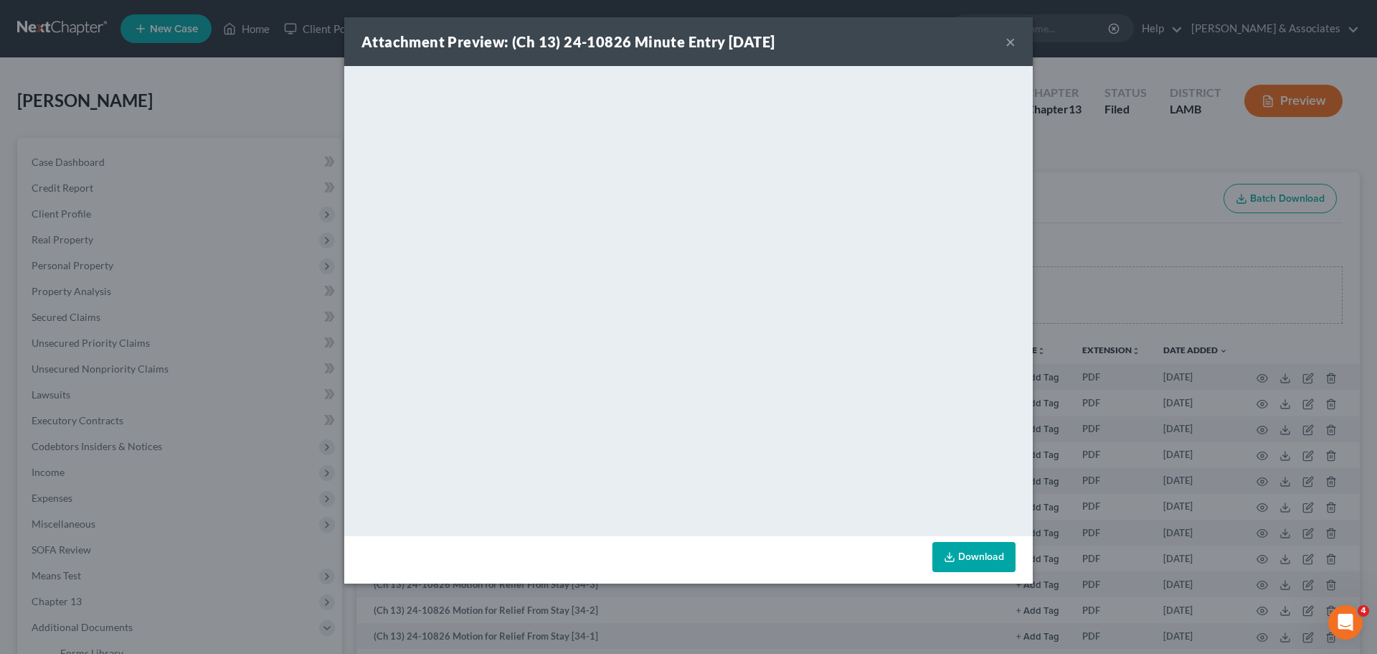
click at [237, 119] on div "Attachment Preview: (Ch 13) 24-10826 Minute Entry [DATE] × <object ng-attr-data…" at bounding box center [688, 327] width 1377 height 654
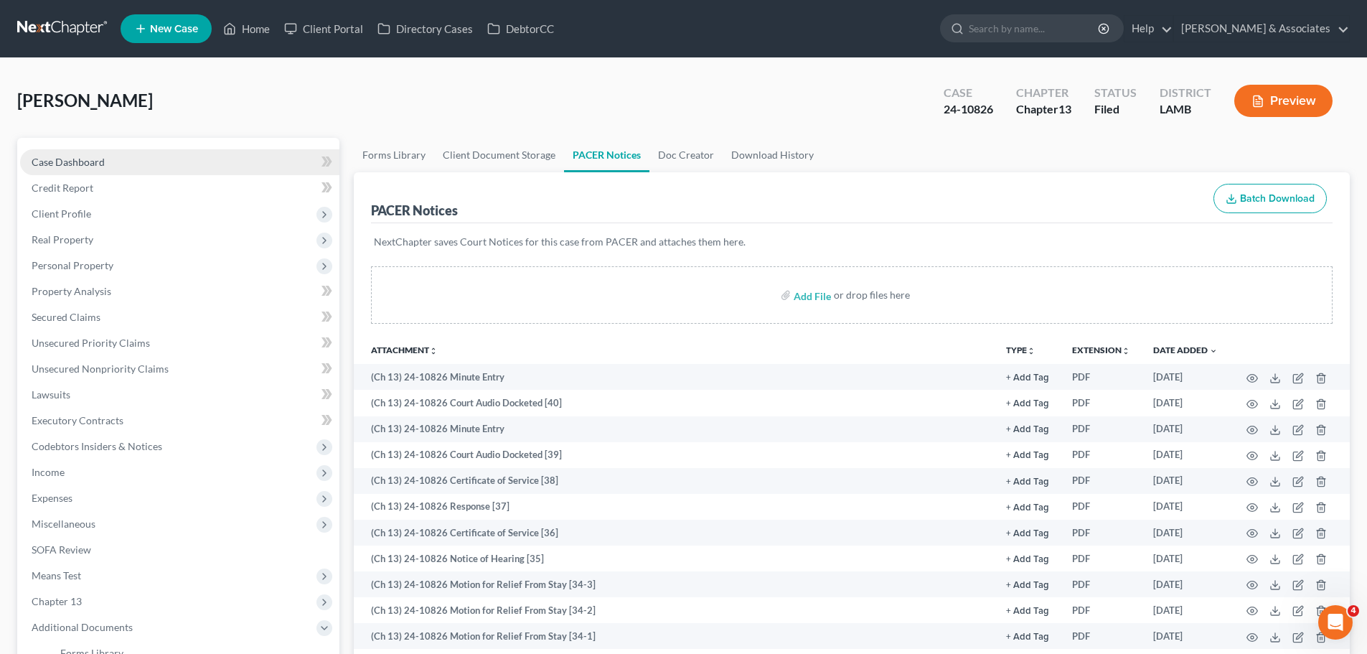
click at [41, 159] on span "Case Dashboard" at bounding box center [68, 162] width 73 height 12
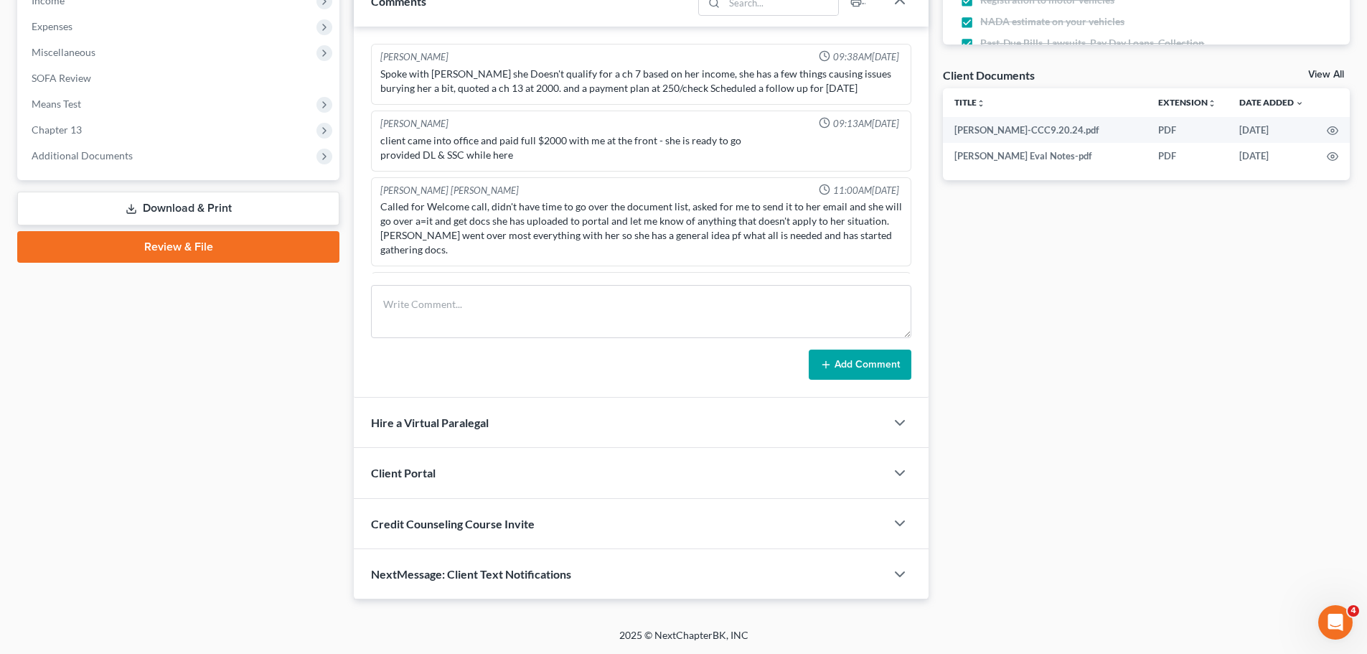
scroll to position [2423, 0]
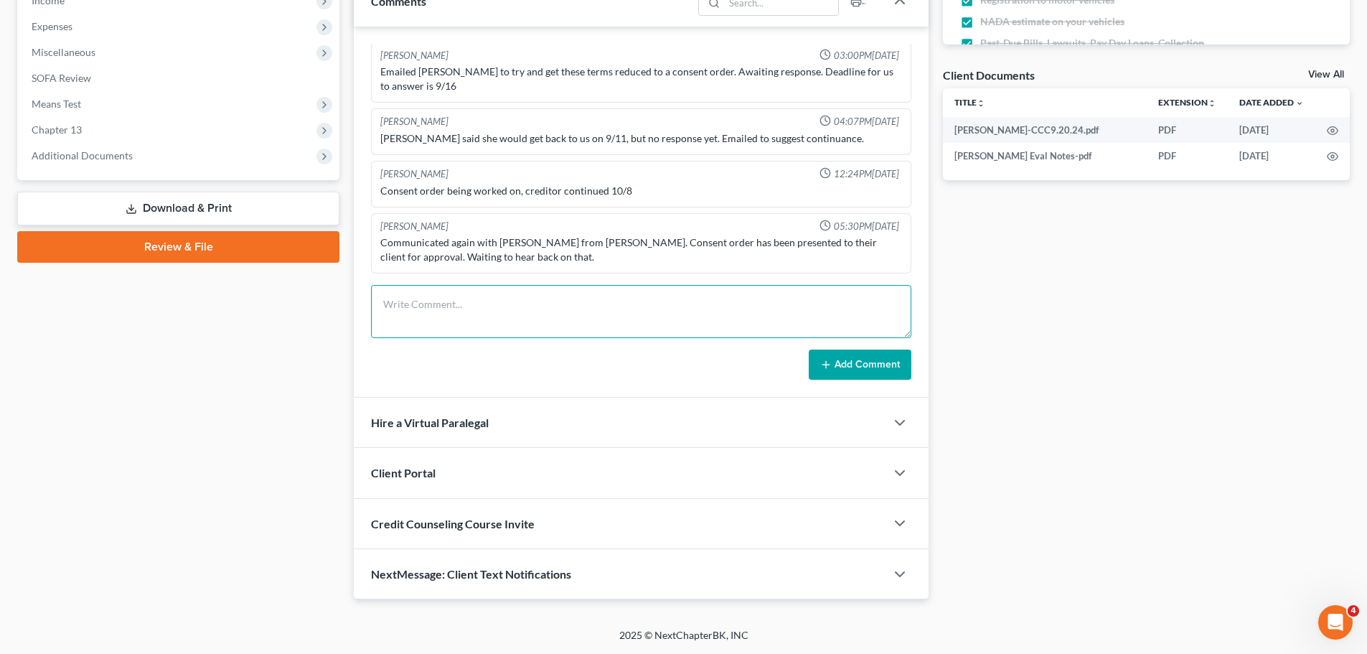
click at [481, 334] on textarea at bounding box center [641, 311] width 540 height 53
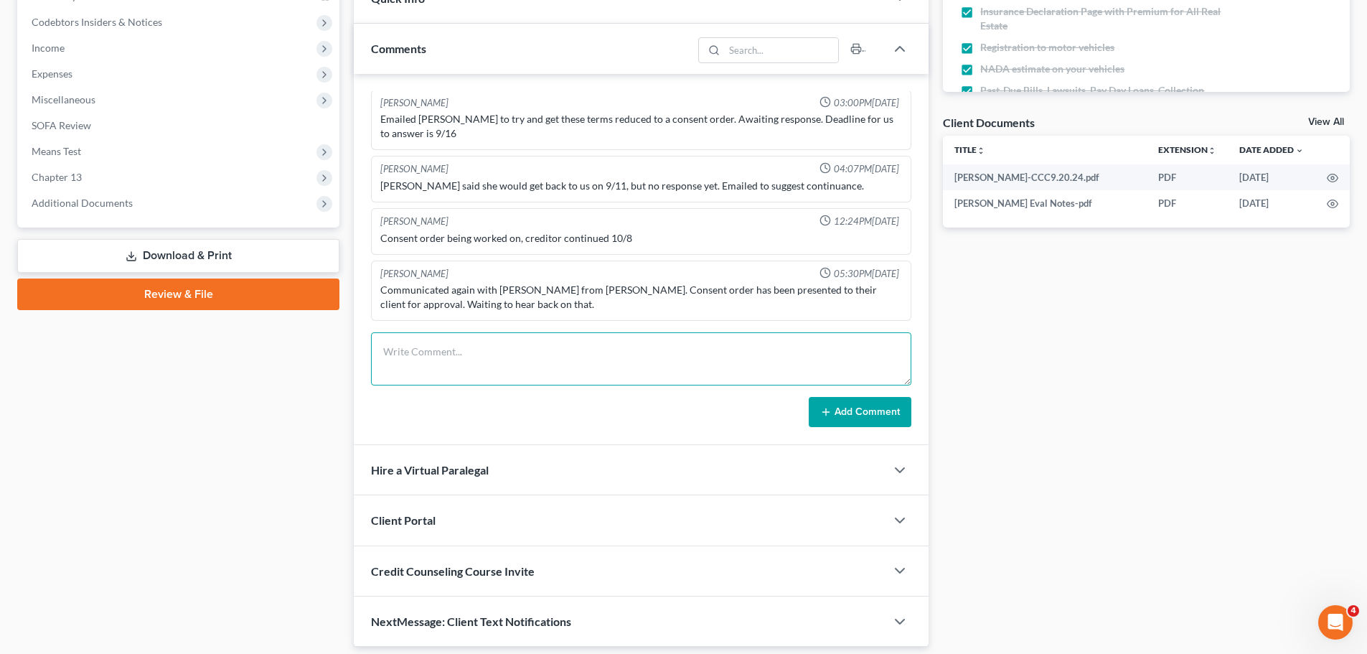
scroll to position [400, 0]
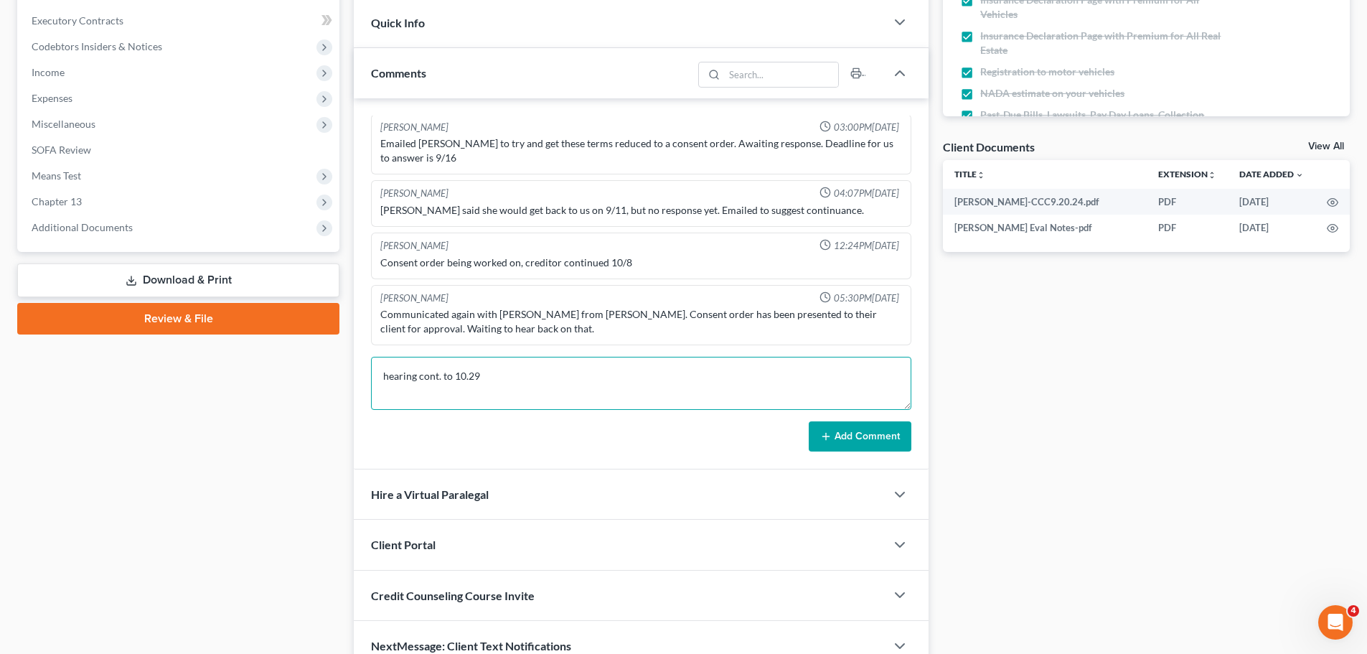
type textarea "hearing cont. to 10.29"
click at [844, 438] on button "Add Comment" at bounding box center [860, 436] width 103 height 30
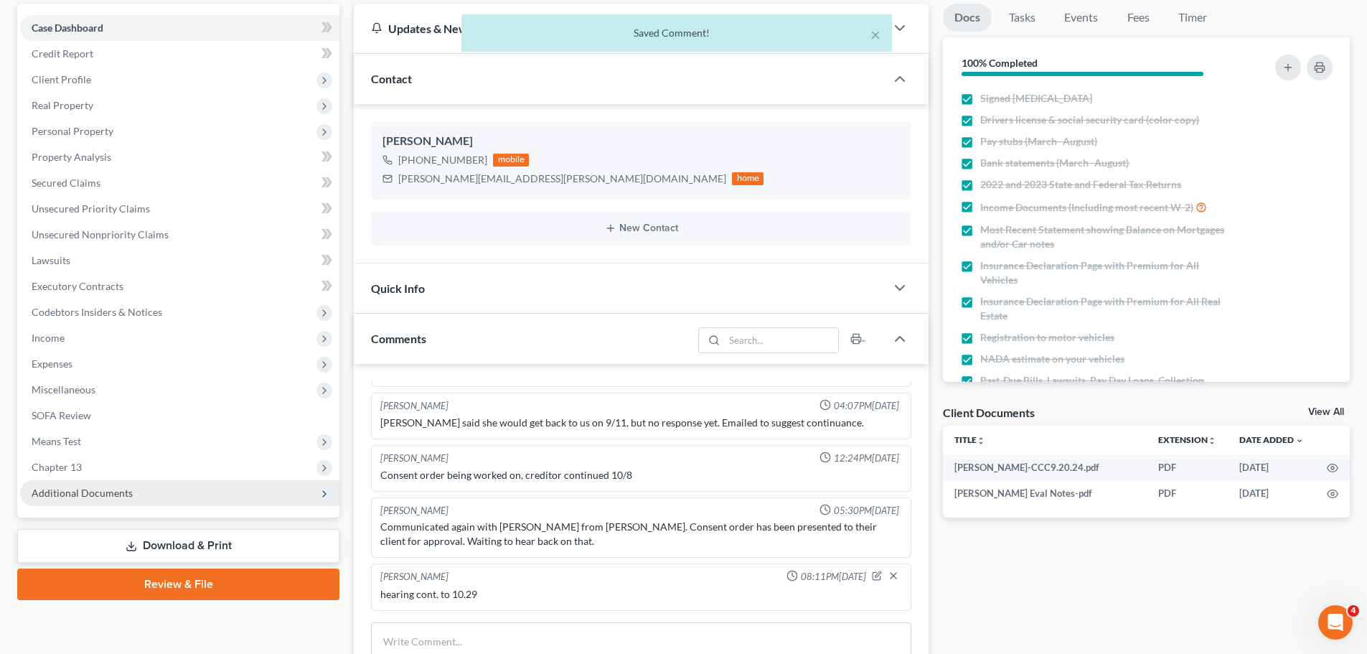
scroll to position [0, 0]
